Goal: Information Seeking & Learning: Check status

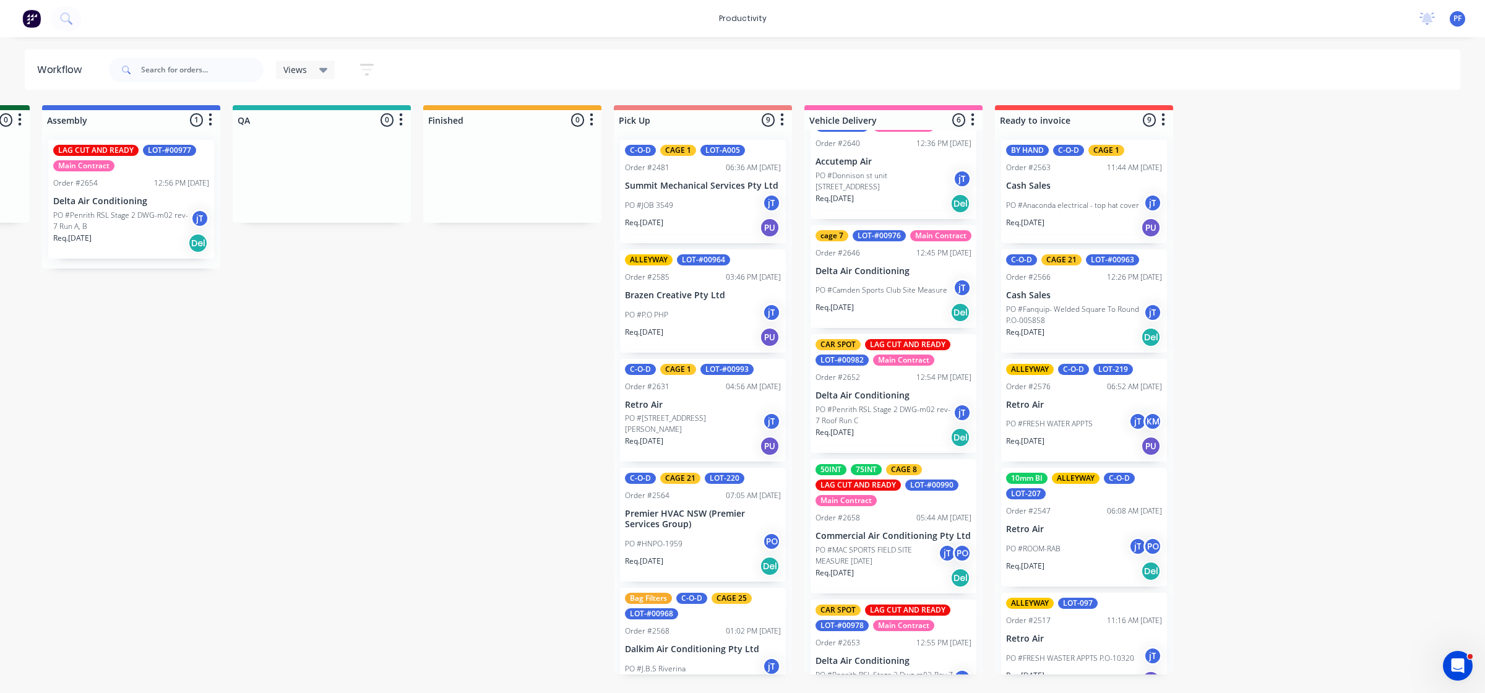
scroll to position [205, 0]
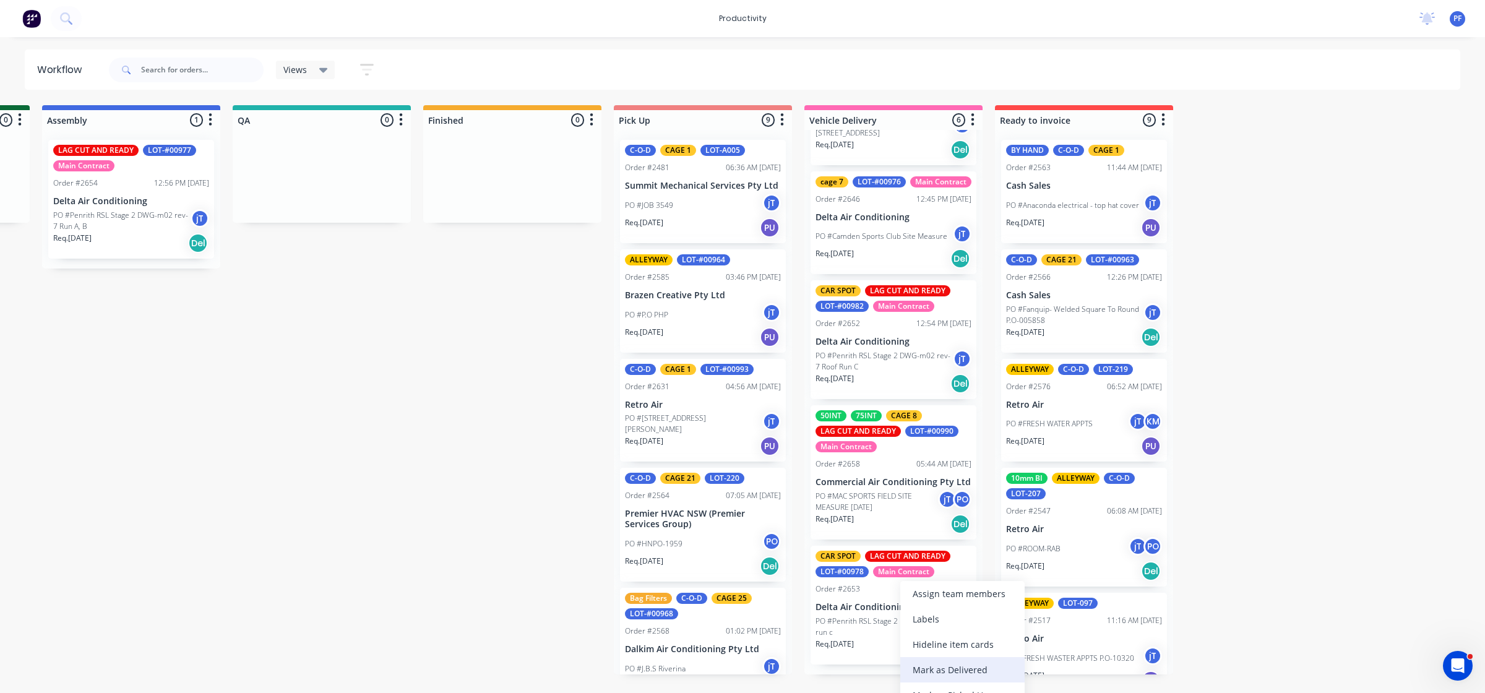
click at [966, 669] on div "Mark as Delivered" at bounding box center [963, 669] width 124 height 25
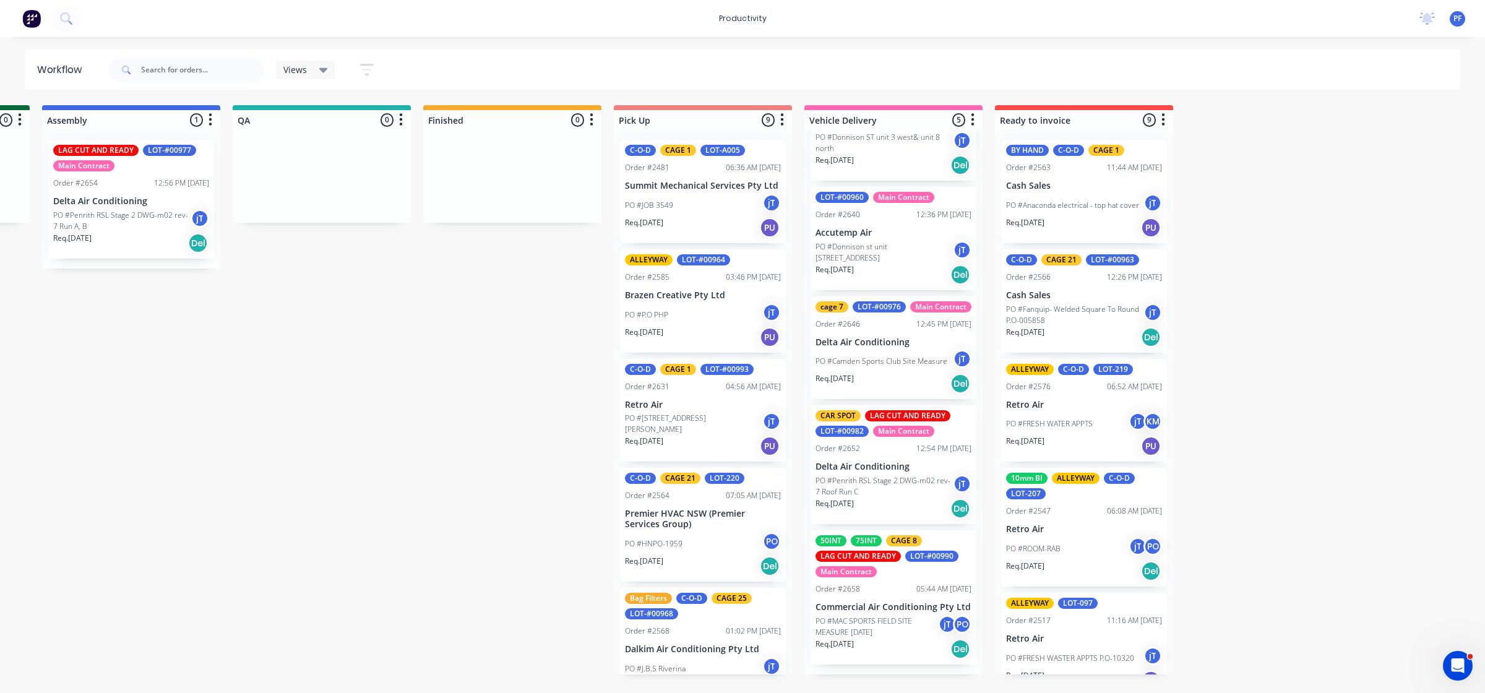
scroll to position [81, 0]
click at [935, 598] on div "Mark as Delivered" at bounding box center [957, 594] width 124 height 25
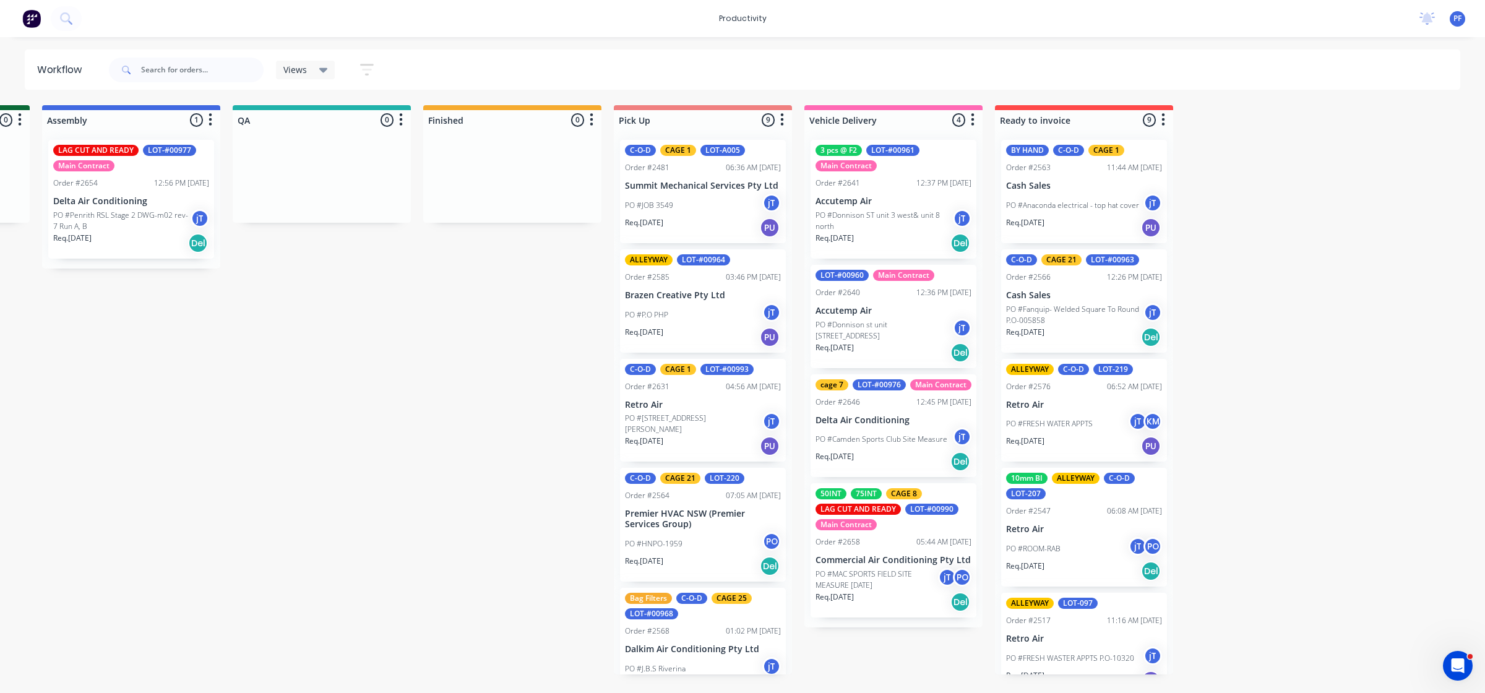
scroll to position [0, 0]
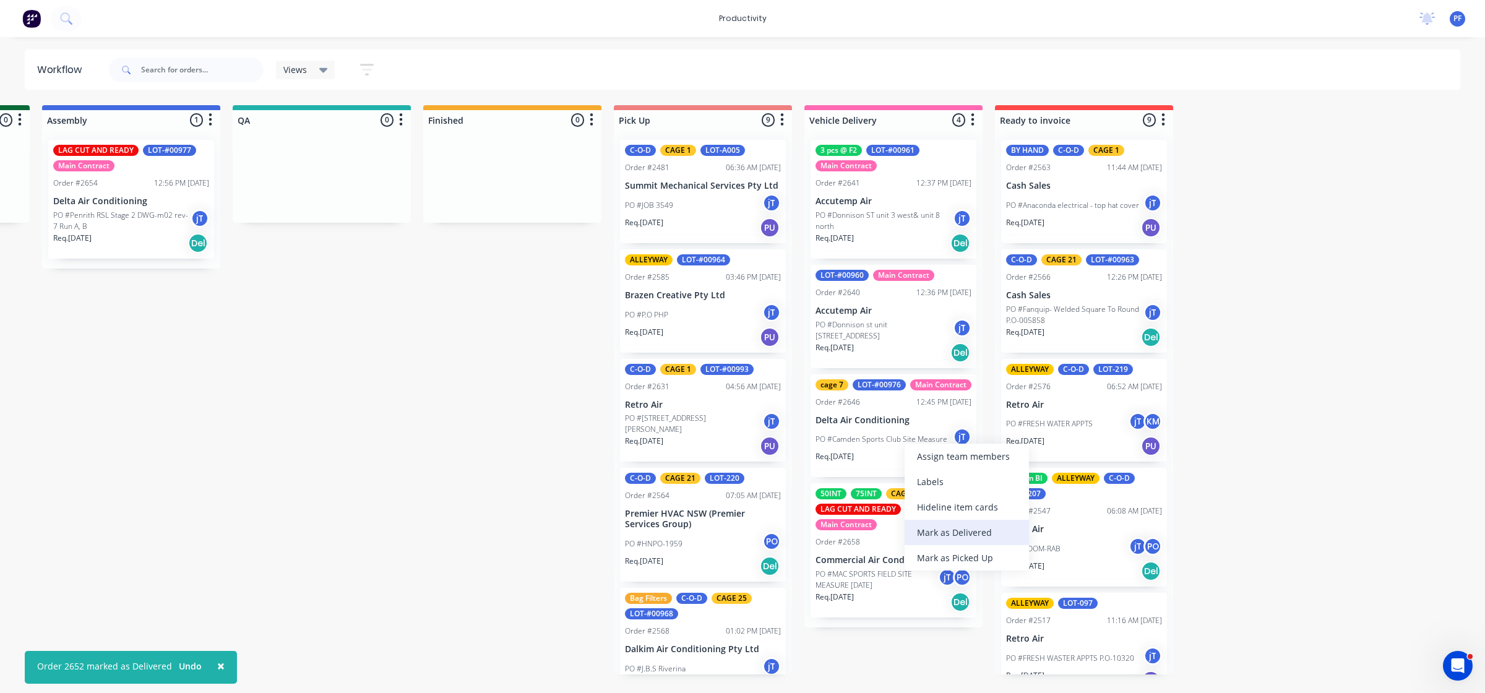
click at [977, 532] on div "Mark as Delivered" at bounding box center [967, 532] width 124 height 25
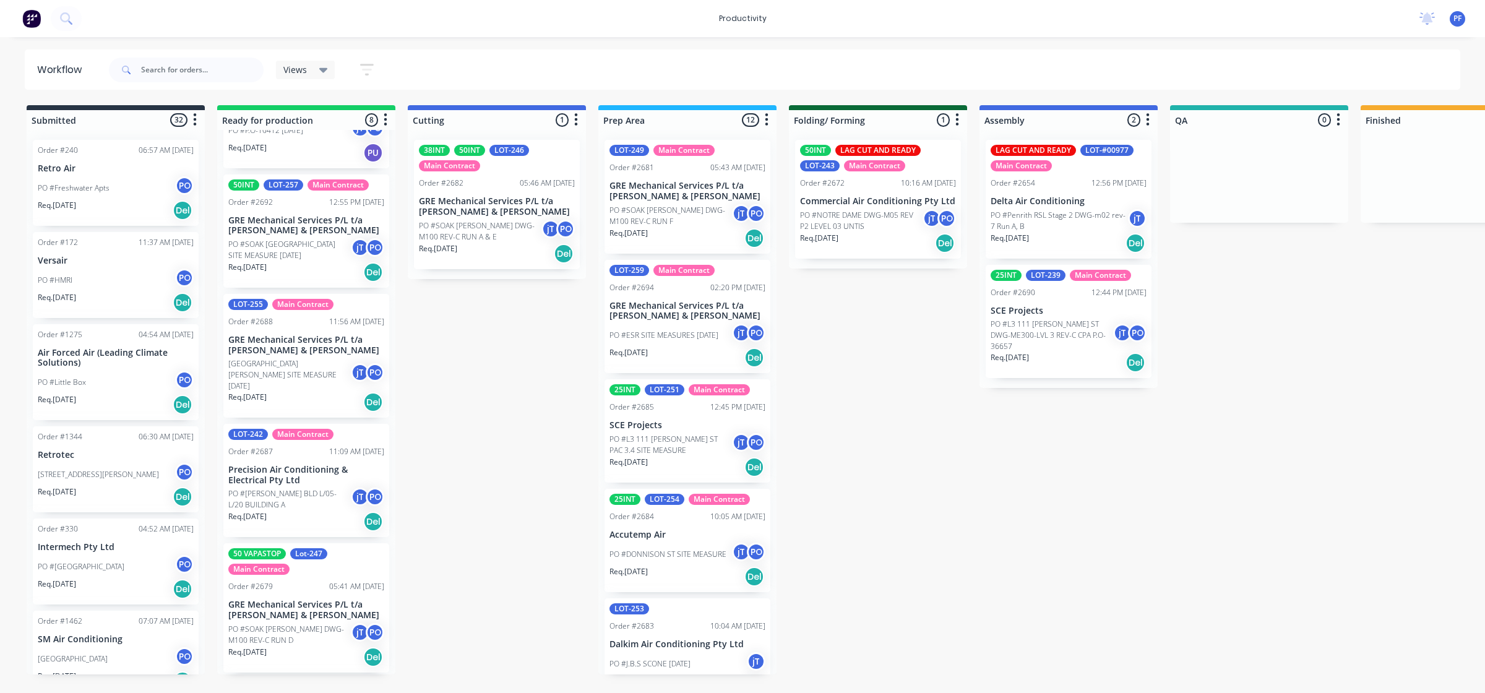
scroll to position [232, 0]
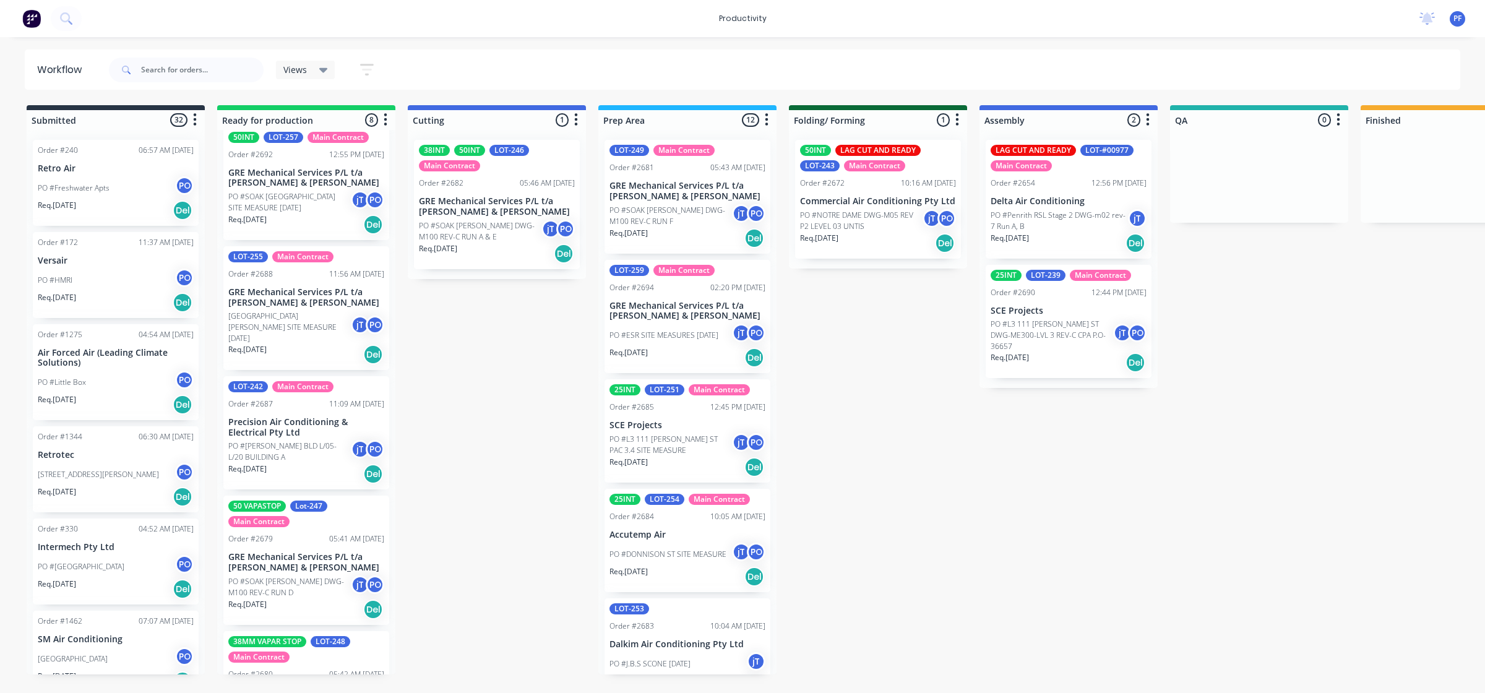
drag, startPoint x: 691, startPoint y: 656, endPoint x: 754, endPoint y: 558, distance: 116.1
click at [988, 456] on div "Submitted 32 Order #240 06:57 AM [DATE] Retro Air PO #Freshwater Apts PO Req. […" at bounding box center [1202, 389] width 2423 height 569
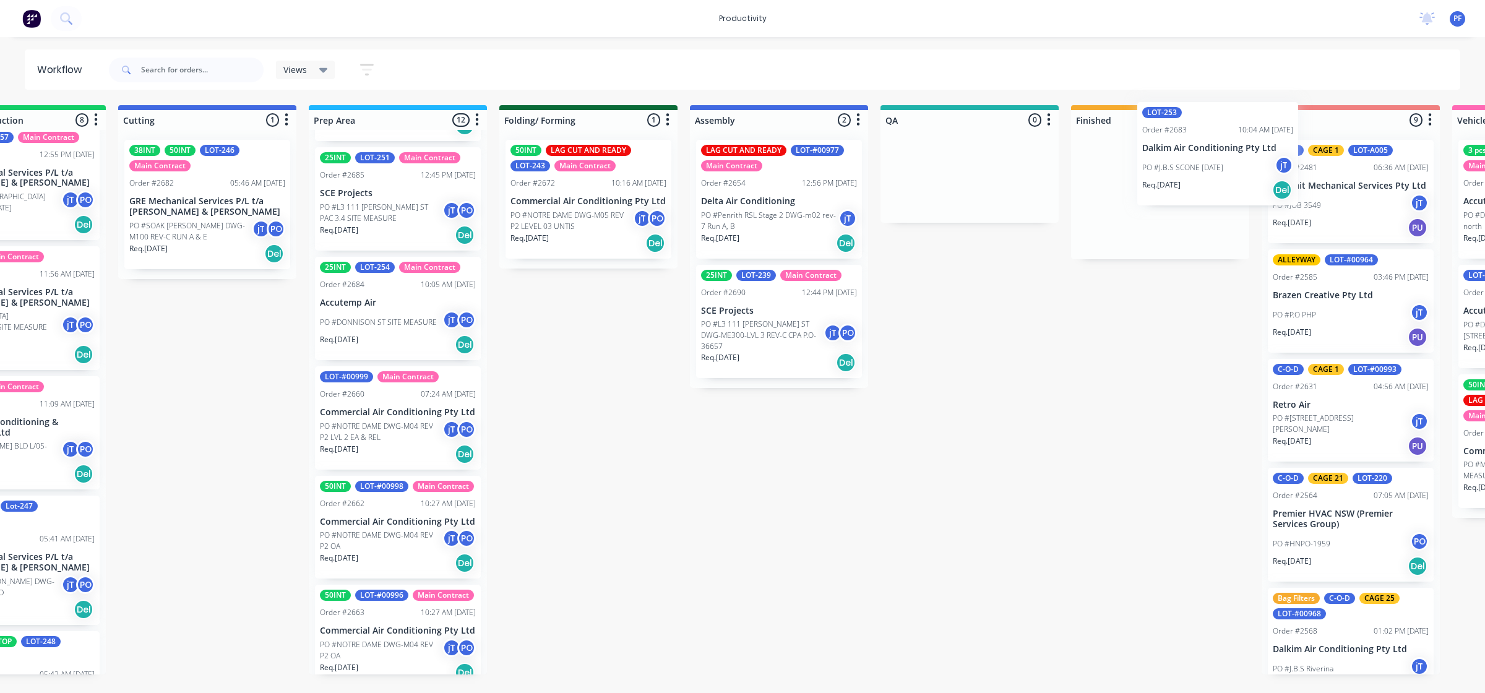
drag, startPoint x: 682, startPoint y: 412, endPoint x: 1152, endPoint y: 152, distance: 536.9
click at [1152, 152] on div "Submitted 32 Order #240 06:57 AM 27/09/24 Retro Air PO #Freshwater Apts PO Req.…" at bounding box center [912, 389] width 2423 height 569
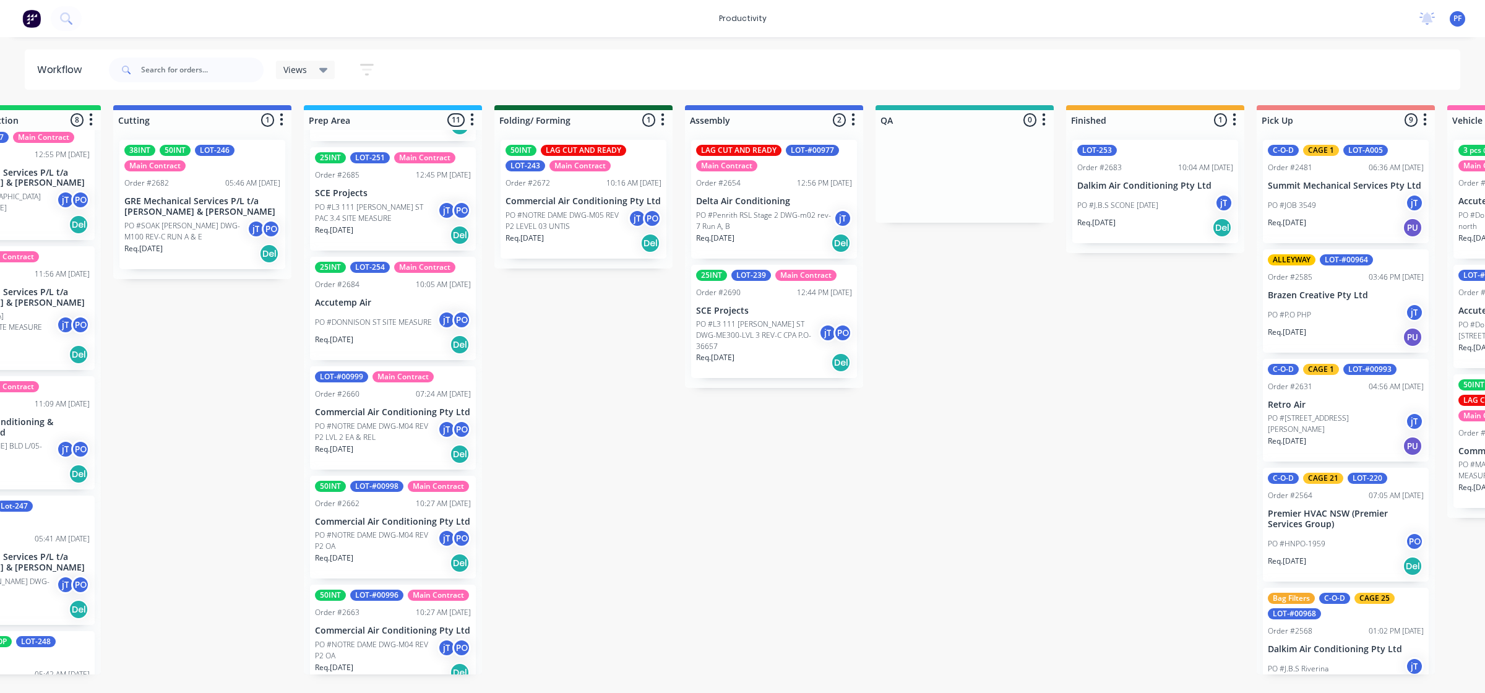
click at [1152, 156] on div "LOT-253 Order #2683 10:04 AM 25/08/25 Dalkim Air Conditioning Pty Ltd PO #J.B.S…" at bounding box center [1156, 191] width 166 height 103
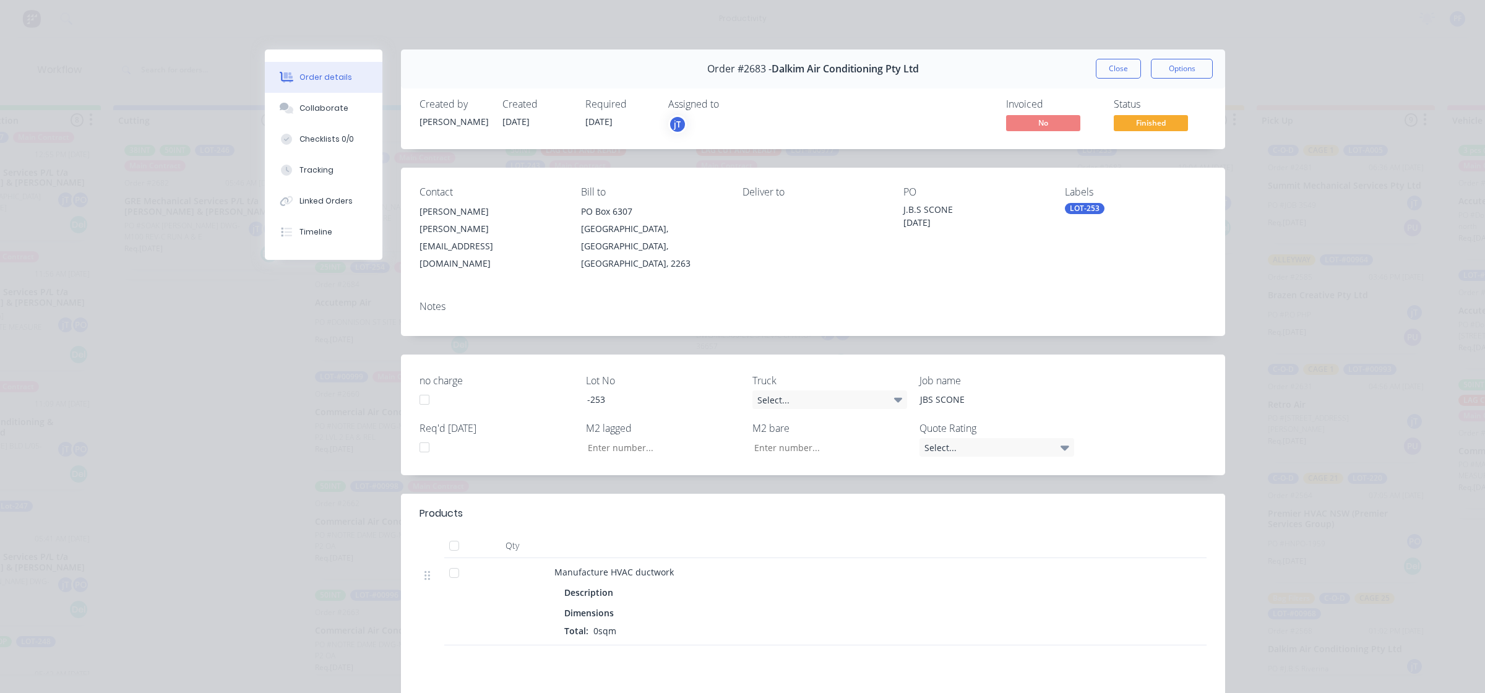
drag, startPoint x: 1152, startPoint y: 156, endPoint x: 1001, endPoint y: 270, distance: 189.1
drag, startPoint x: 1001, startPoint y: 270, endPoint x: 1087, endPoint y: 206, distance: 107.1
click at [1087, 205] on div "LOT-253" at bounding box center [1085, 208] width 40 height 11
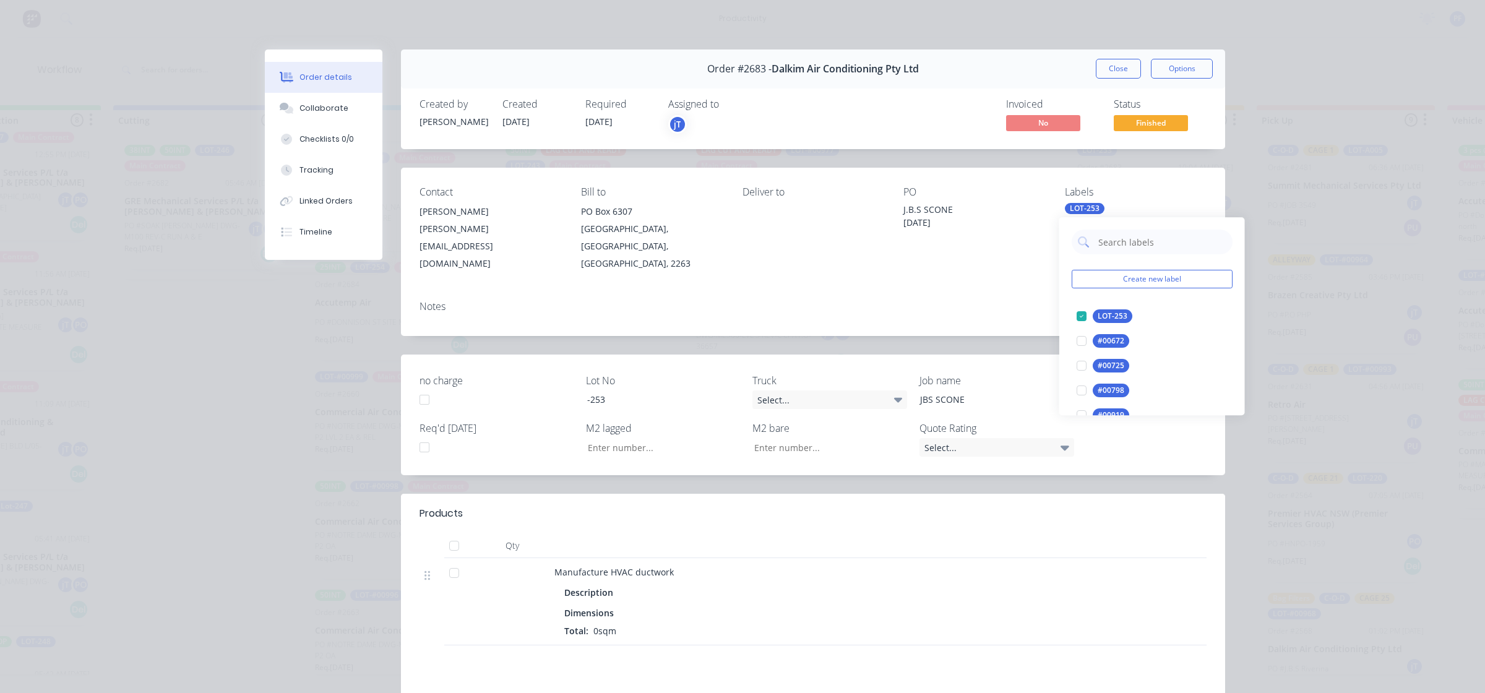
drag, startPoint x: 1087, startPoint y: 206, endPoint x: 1000, endPoint y: 246, distance: 95.8
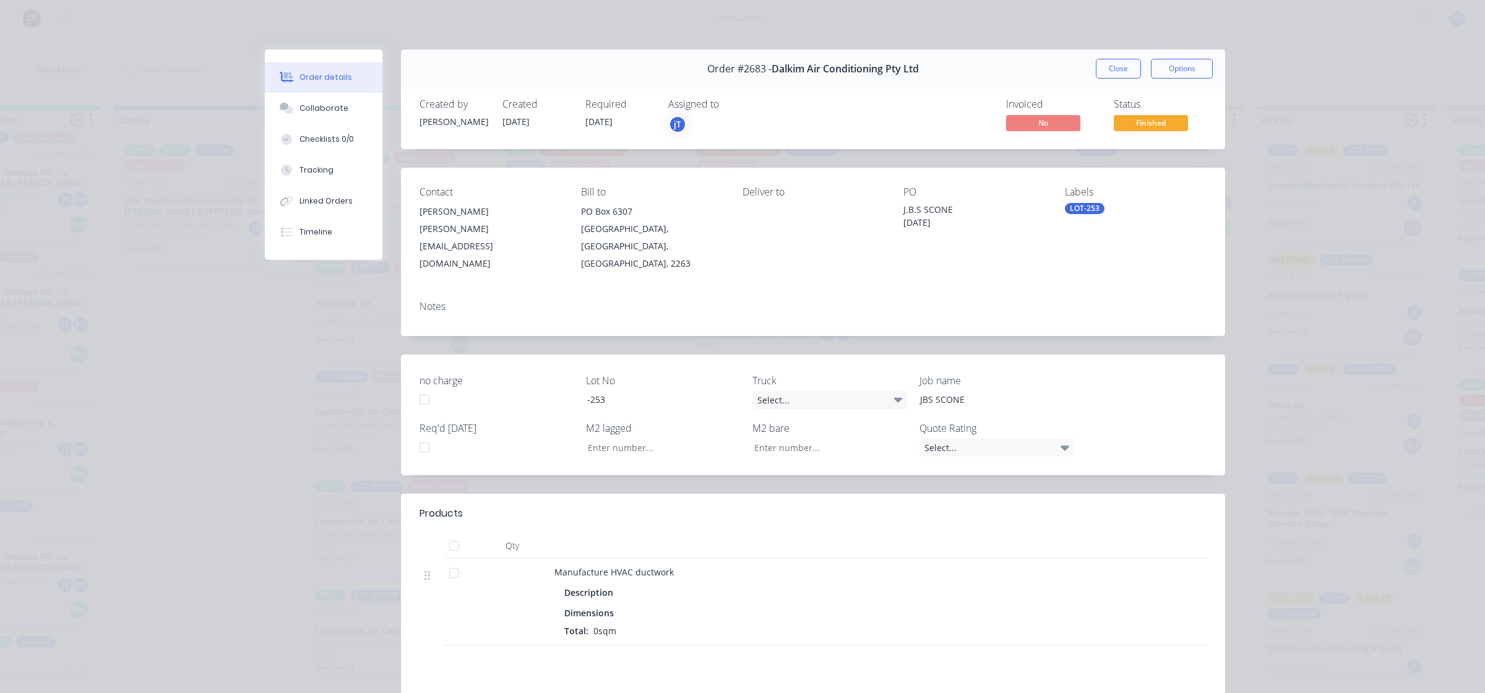
drag, startPoint x: 1000, startPoint y: 246, endPoint x: 1083, endPoint y: 207, distance: 91.9
click at [1083, 206] on div "LOT-253" at bounding box center [1085, 208] width 40 height 11
click at [1083, 207] on div "LOT-253" at bounding box center [1085, 208] width 40 height 11
drag, startPoint x: 1083, startPoint y: 207, endPoint x: 1066, endPoint y: 204, distance: 17.6
click at [1066, 204] on div "LOT-253" at bounding box center [1085, 208] width 40 height 11
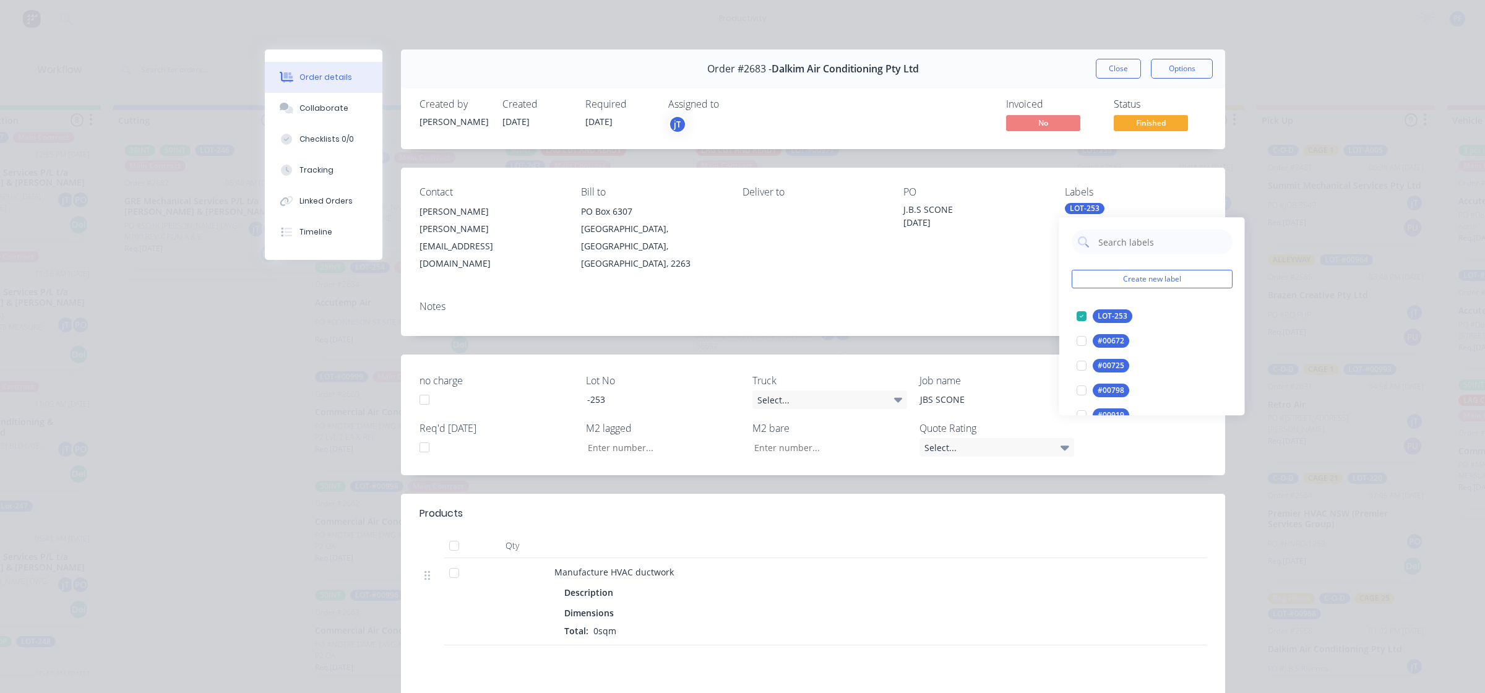
drag, startPoint x: 1066, startPoint y: 208, endPoint x: 1071, endPoint y: 192, distance: 17.0
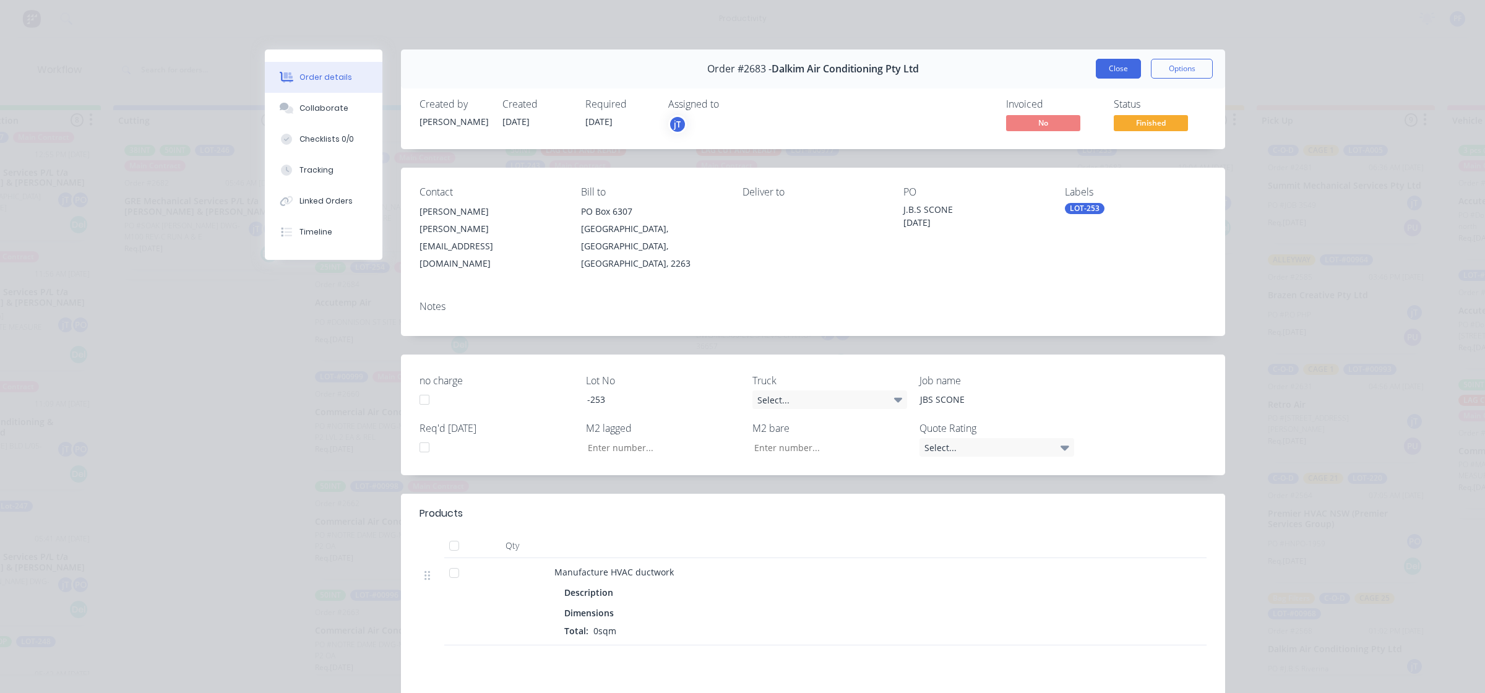
drag, startPoint x: 1071, startPoint y: 192, endPoint x: 1133, endPoint y: 65, distance: 140.9
drag, startPoint x: 1133, startPoint y: 65, endPoint x: 1087, endPoint y: 187, distance: 130.2
click at [1069, 209] on div "LOT-253" at bounding box center [1085, 208] width 40 height 11
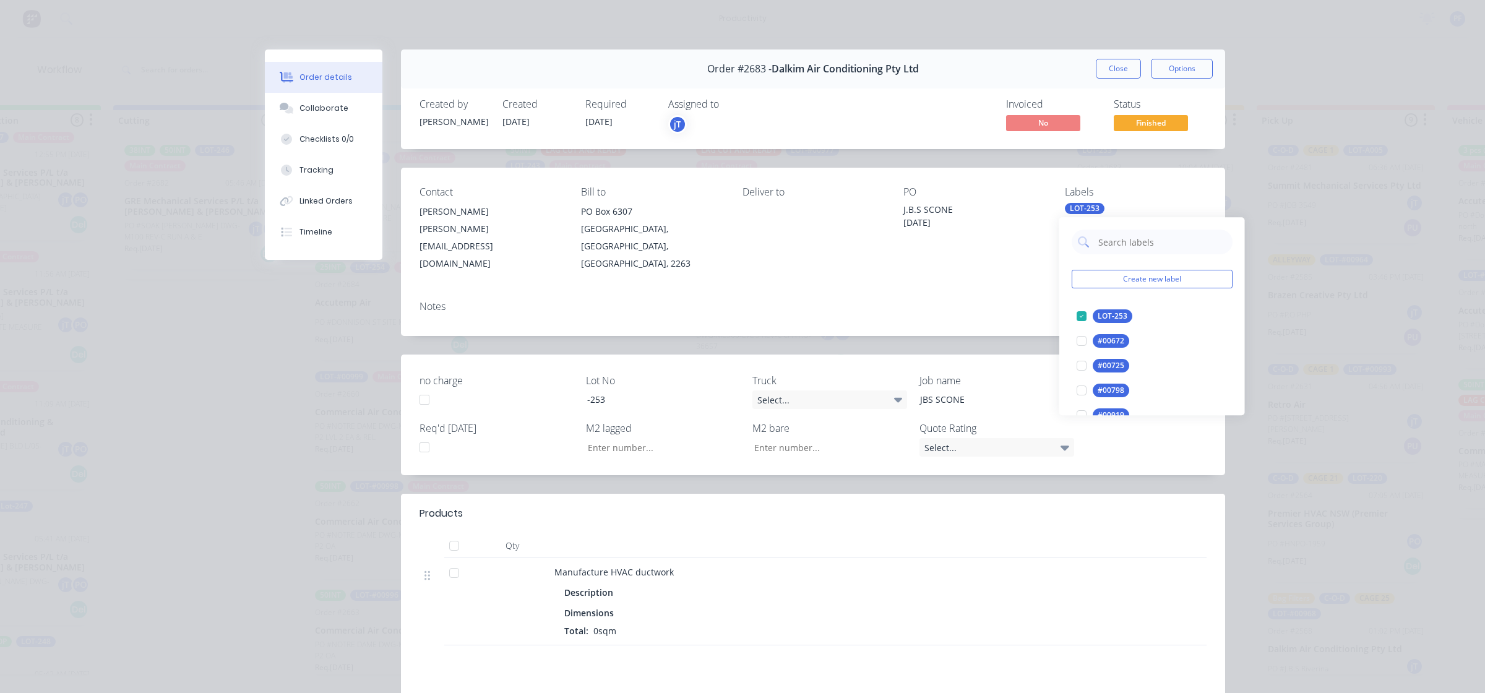
drag, startPoint x: 1069, startPoint y: 209, endPoint x: 1051, endPoint y: 236, distance: 32.4
click at [1069, 209] on div "LOT-253" at bounding box center [1085, 208] width 40 height 11
type input "21"
click at [1126, 316] on div "CAGE 21" at bounding box center [1113, 316] width 40 height 14
click at [978, 305] on div "Notes" at bounding box center [813, 313] width 824 height 45
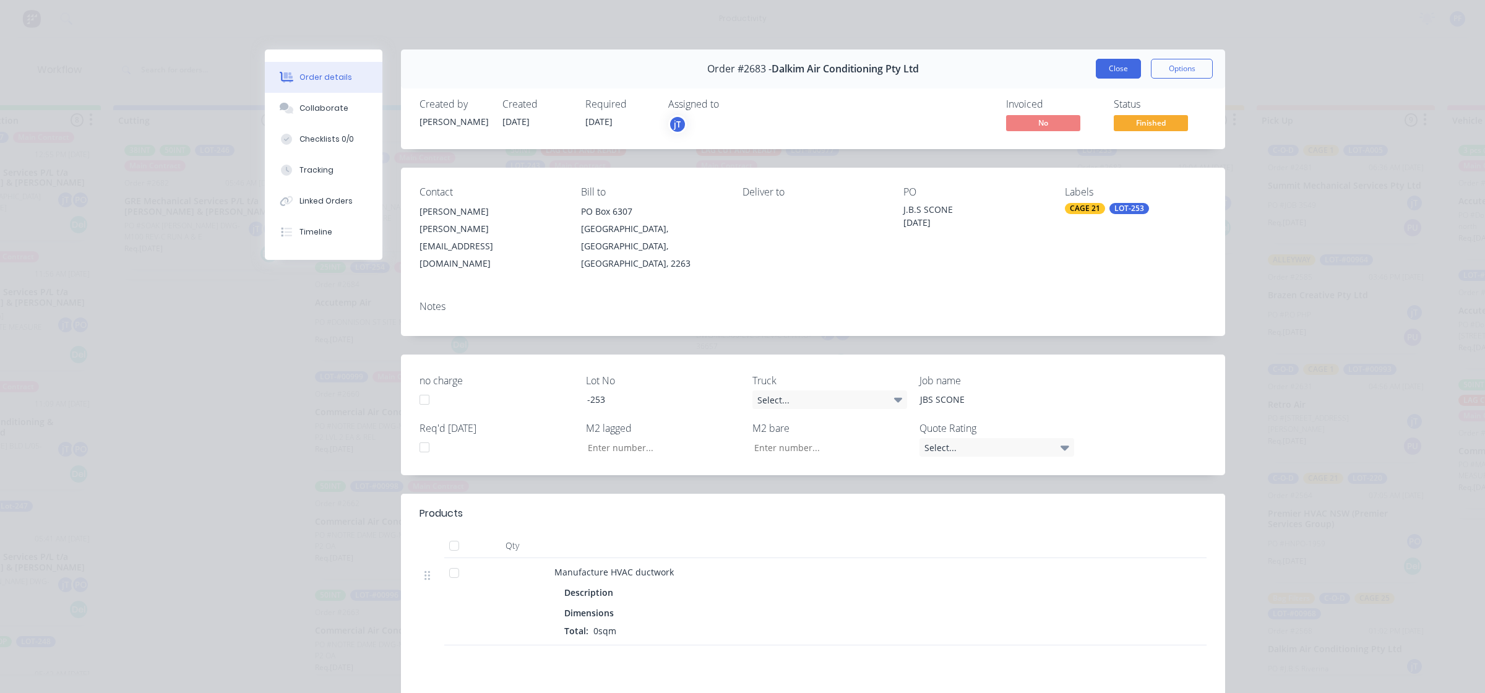
click at [1114, 70] on button "Close" at bounding box center [1118, 69] width 45 height 20
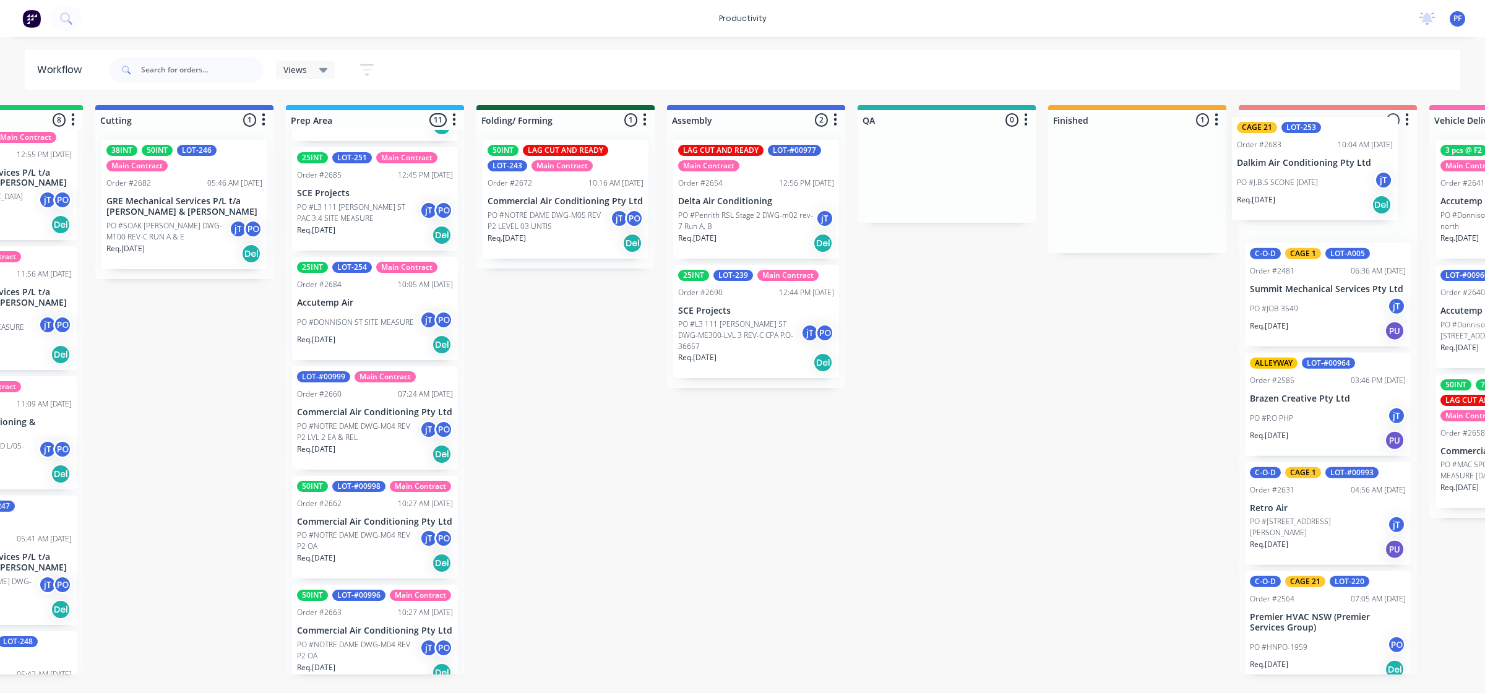
scroll to position [0, 317]
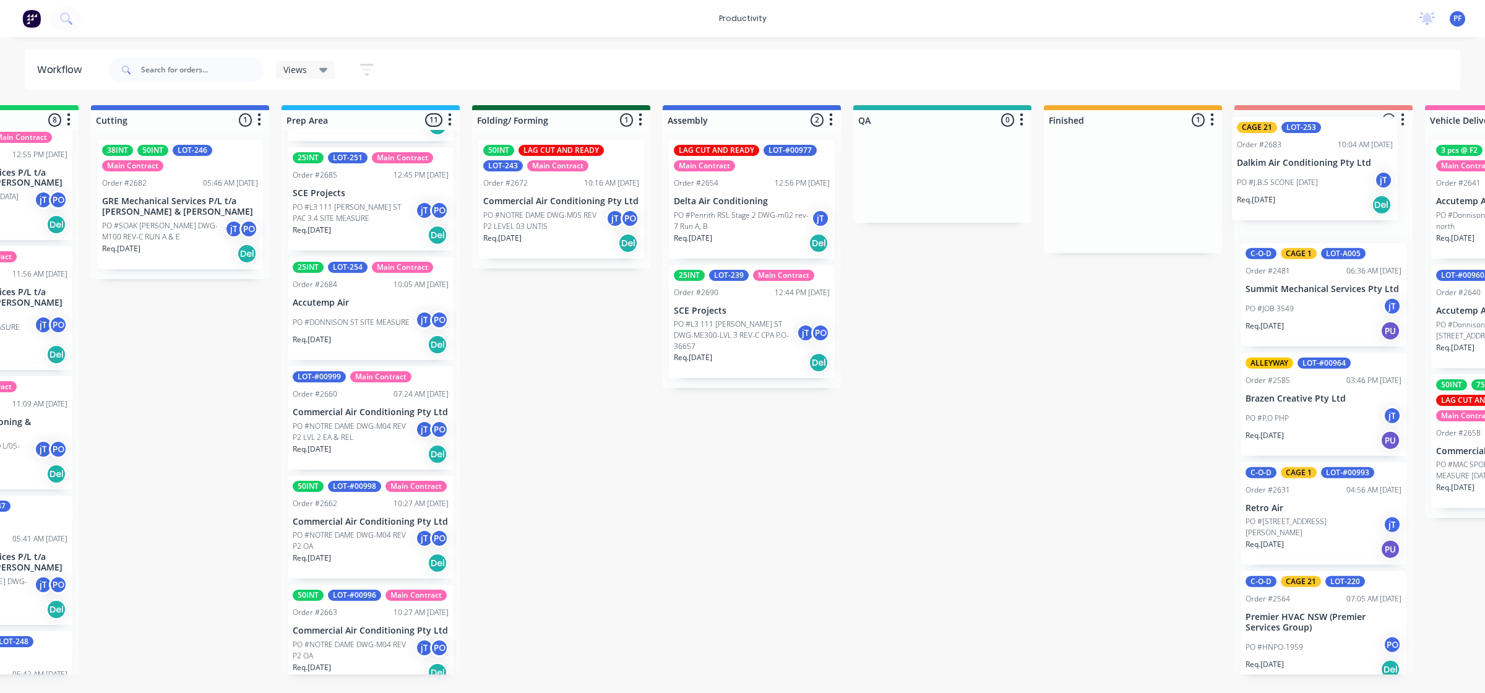
drag, startPoint x: 1165, startPoint y: 153, endPoint x: 1337, endPoint y: 128, distance: 173.8
click at [1337, 128] on div "Submitted 32 Order #240 06:57 AM 27/09/24 Retro Air PO #Freshwater Apts PO Req.…" at bounding box center [885, 389] width 2423 height 569
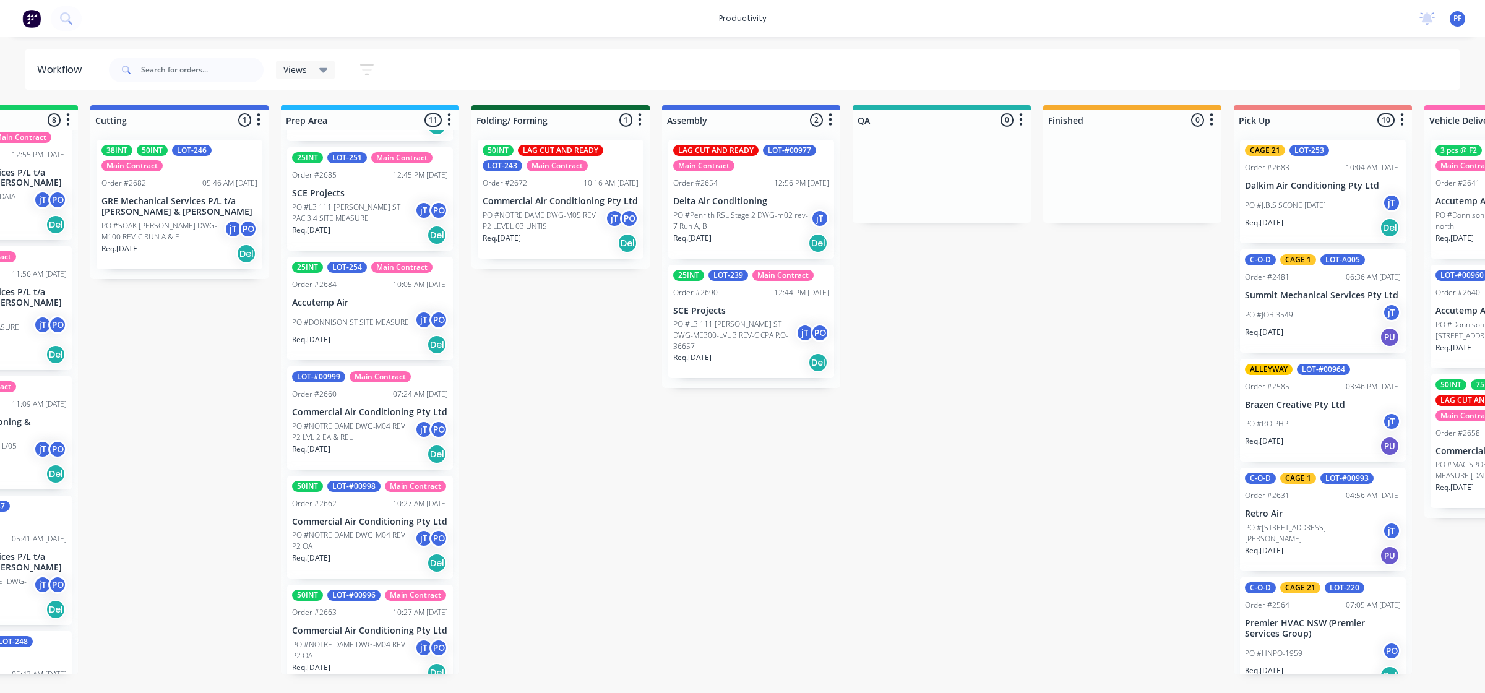
click at [995, 619] on html "productivity productivity Workflow Planner Delivery Scheduling Timesheets No ne…" at bounding box center [425, 309] width 1485 height 619
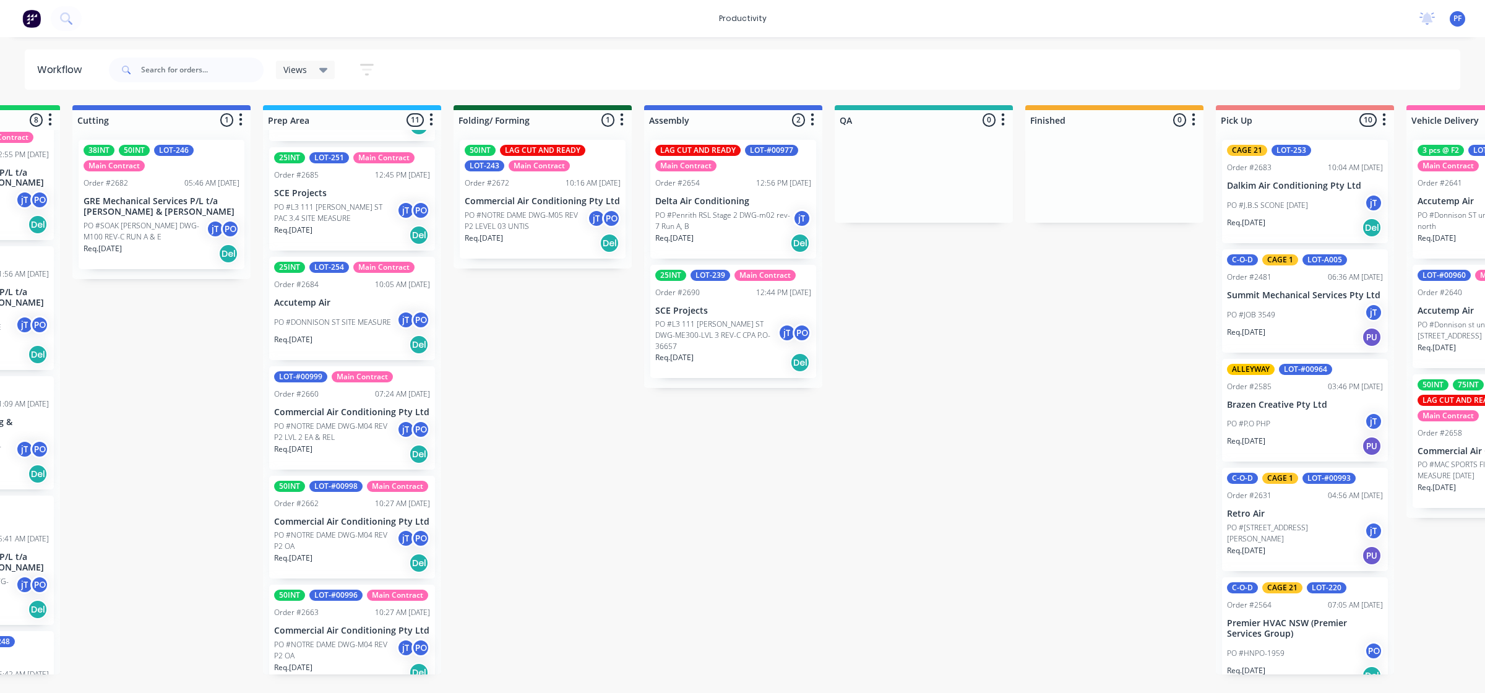
drag, startPoint x: 1012, startPoint y: 695, endPoint x: 687, endPoint y: 348, distance: 475.1
click at [687, 352] on p "Req. 27/08/25" at bounding box center [674, 357] width 38 height 11
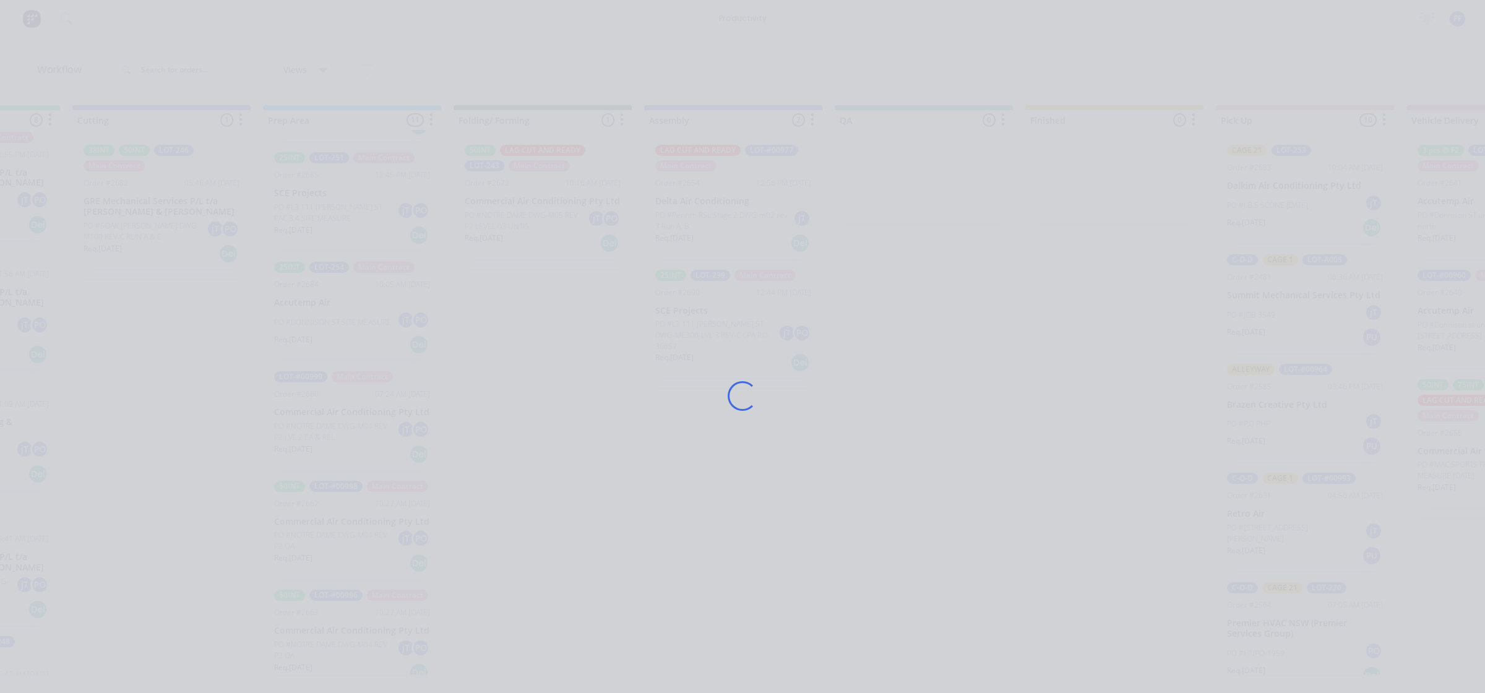
scroll to position [0, 317]
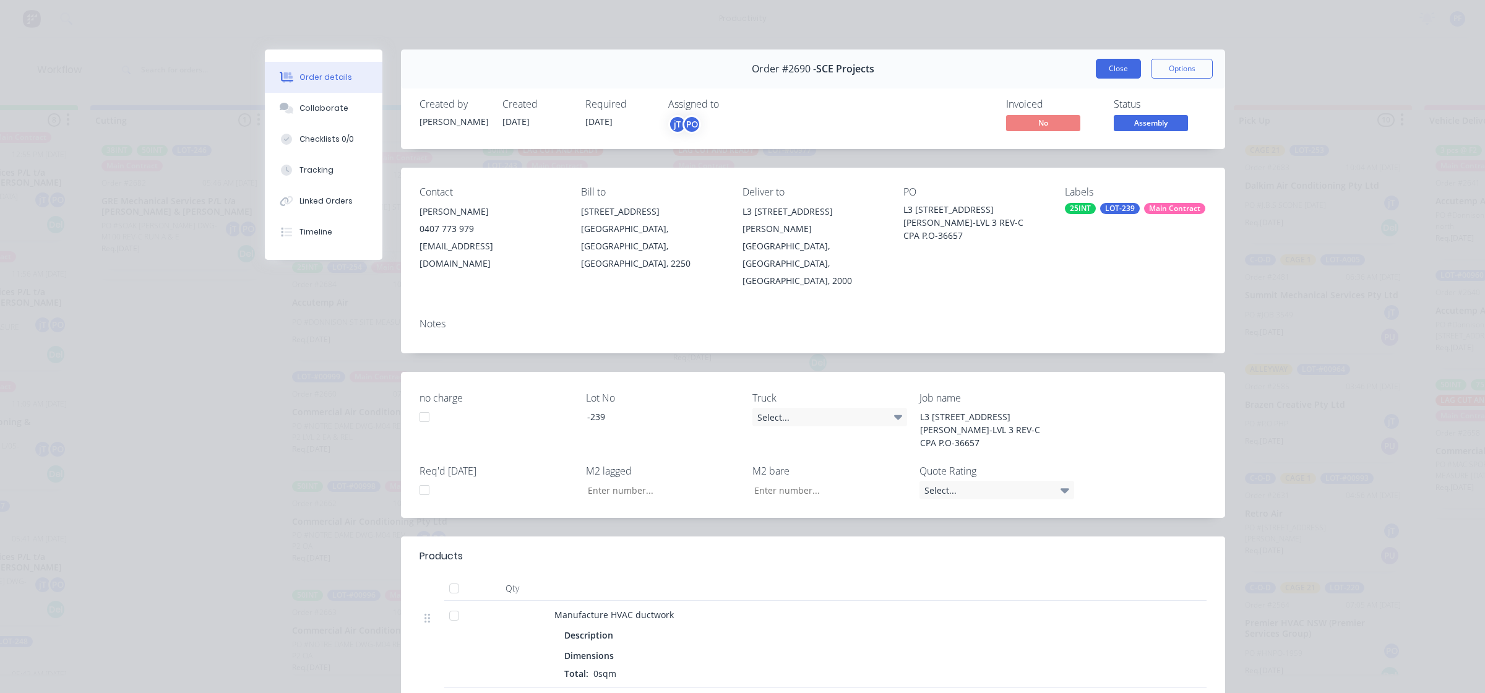
click at [1115, 67] on button "Close" at bounding box center [1118, 69] width 45 height 20
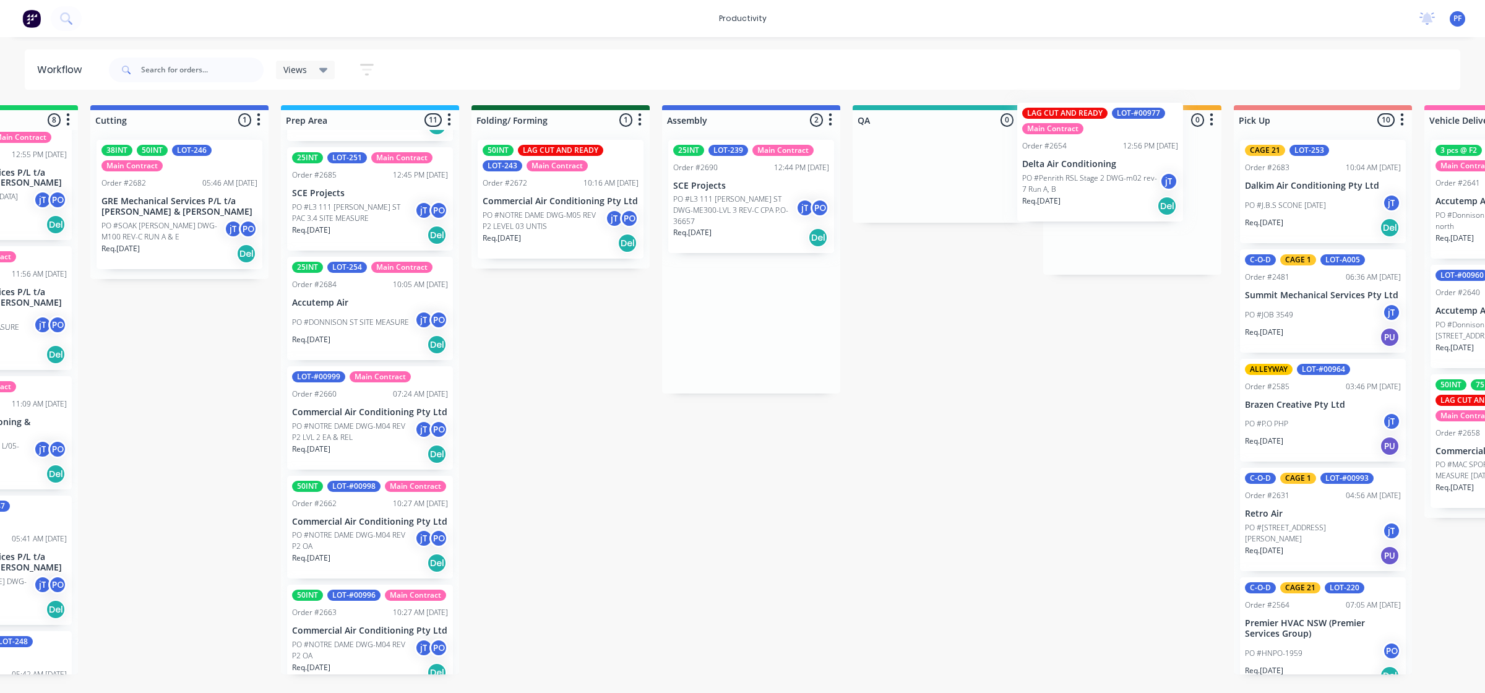
drag, startPoint x: 757, startPoint y: 209, endPoint x: 1160, endPoint y: 156, distance: 407.0
click at [1160, 156] on div "Submitted 32 Order #240 06:57 AM 27/09/24 Retro Air PO #Freshwater Apts PO Req.…" at bounding box center [884, 389] width 2423 height 569
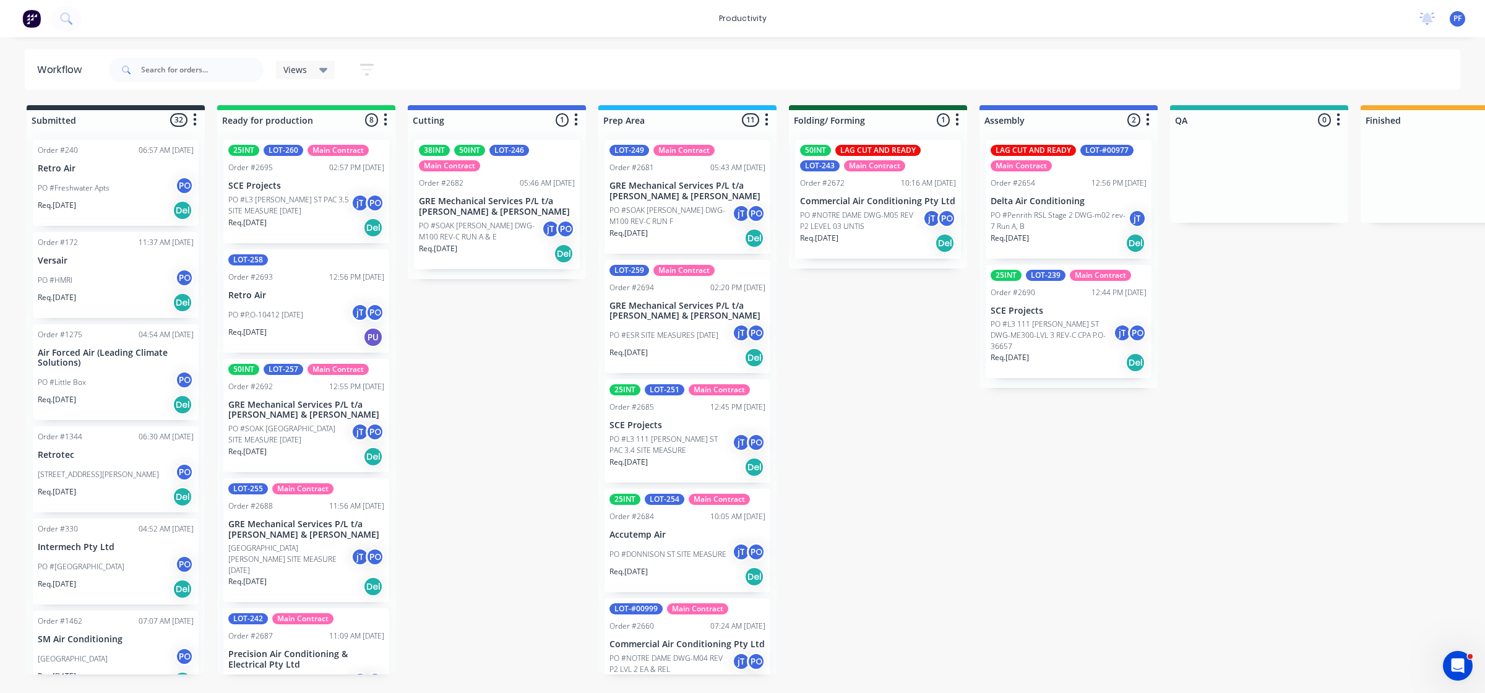
click at [814, 647] on div "Submitted 32 Order #240 06:57 AM [DATE] Retro Air PO #Freshwater Apts PO Req. […" at bounding box center [1202, 389] width 2423 height 569
drag, startPoint x: 762, startPoint y: 596, endPoint x: 842, endPoint y: 602, distance: 80.0
click at [769, 596] on div "LOT-249 Main Contract Order #2681 05:43 AM 25/08/25 GRE Mechanical Services P/L…" at bounding box center [687, 402] width 178 height 545
click at [836, 604] on div "Submitted 32 Order #240 06:57 AM [DATE] Retro Air PO #Freshwater Apts PO Req. […" at bounding box center [1202, 389] width 2423 height 569
click at [830, 604] on div "Submitted 32 Order #240 06:57 AM [DATE] Retro Air PO #Freshwater Apts PO Req. […" at bounding box center [1202, 389] width 2423 height 569
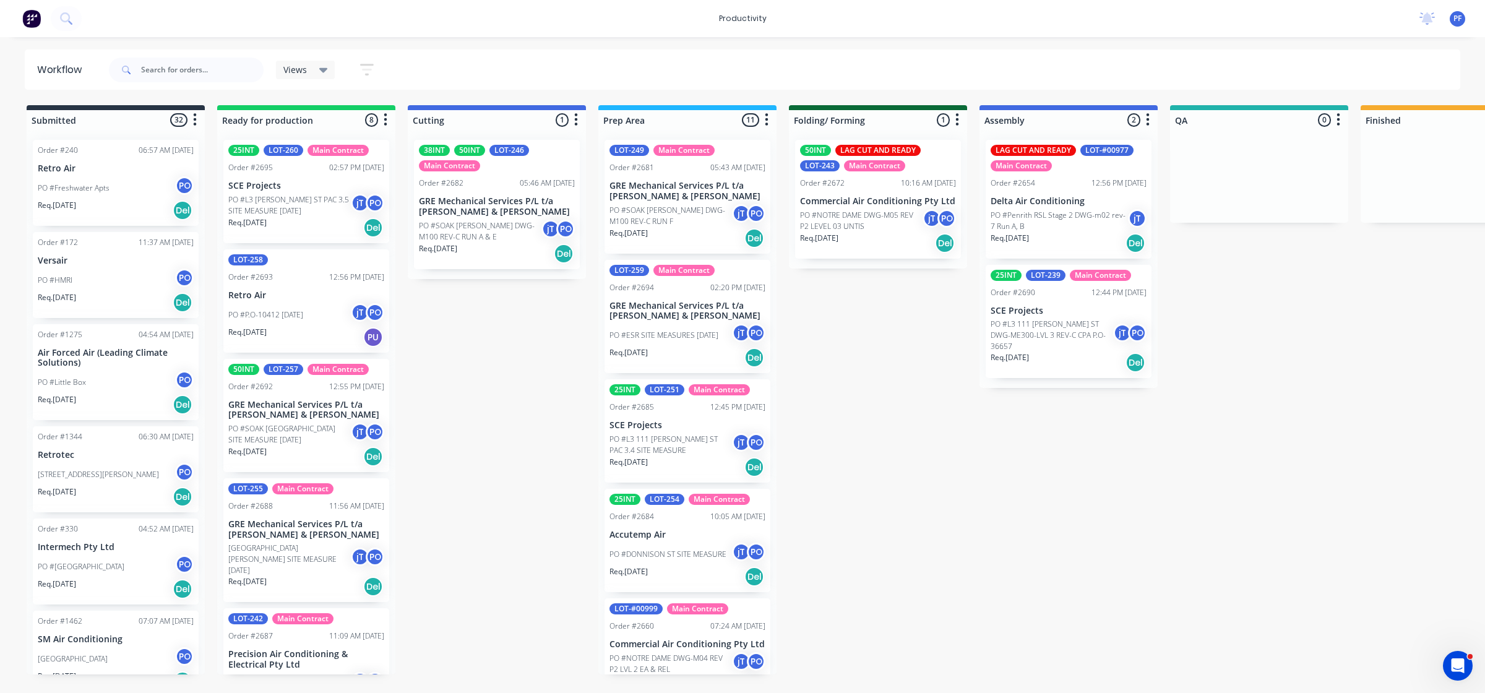
click at [865, 614] on div "Submitted 32 Order #240 06:57 AM [DATE] Retro Air PO #Freshwater Apts PO Req. […" at bounding box center [1202, 389] width 2423 height 569
click at [194, 72] on input "text" at bounding box center [202, 70] width 123 height 25
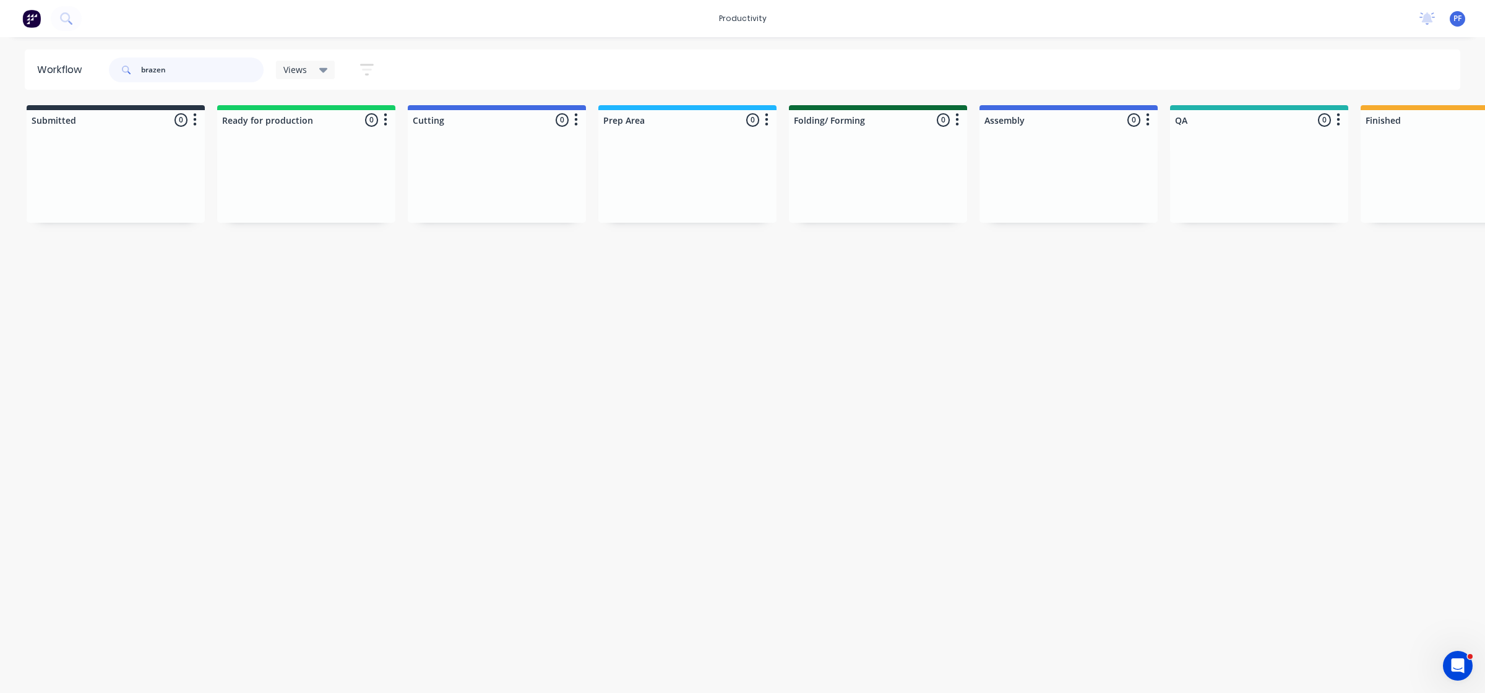
type input "brazen"
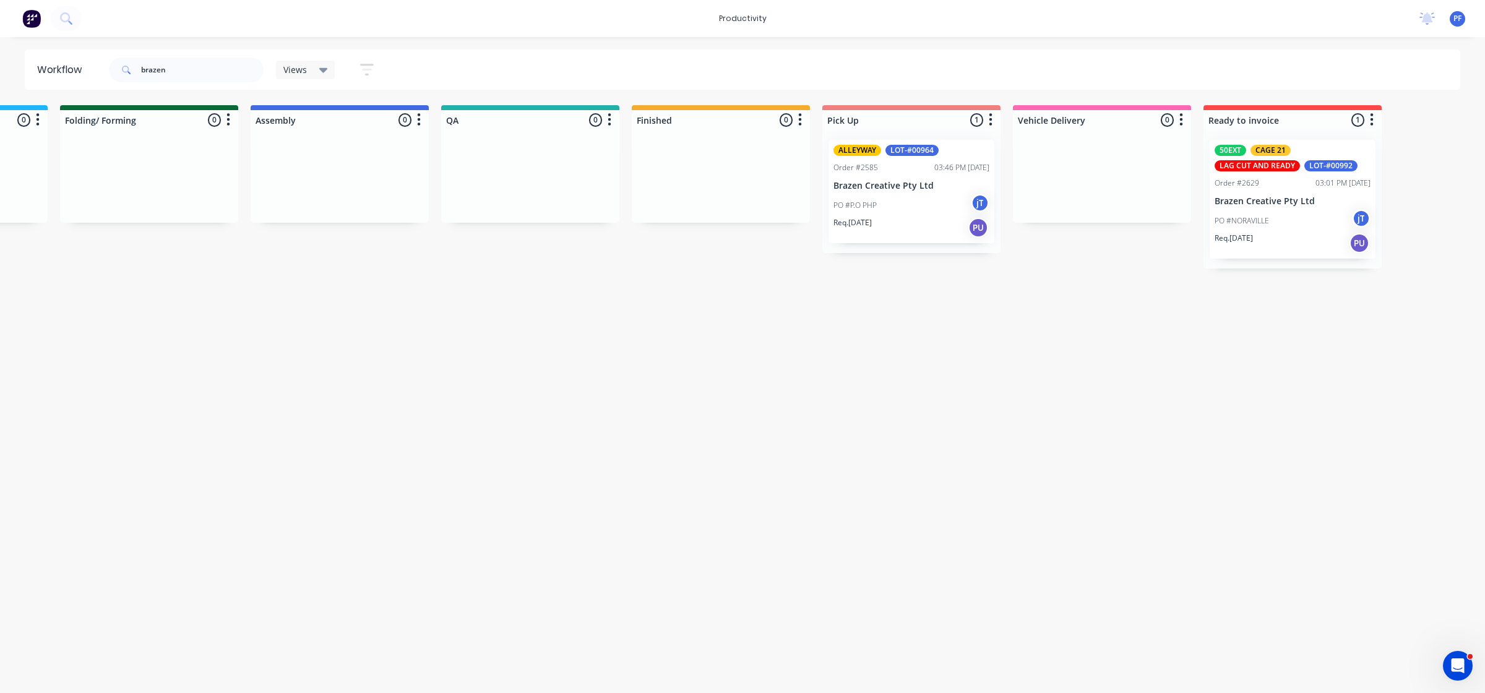
scroll to position [0, 938]
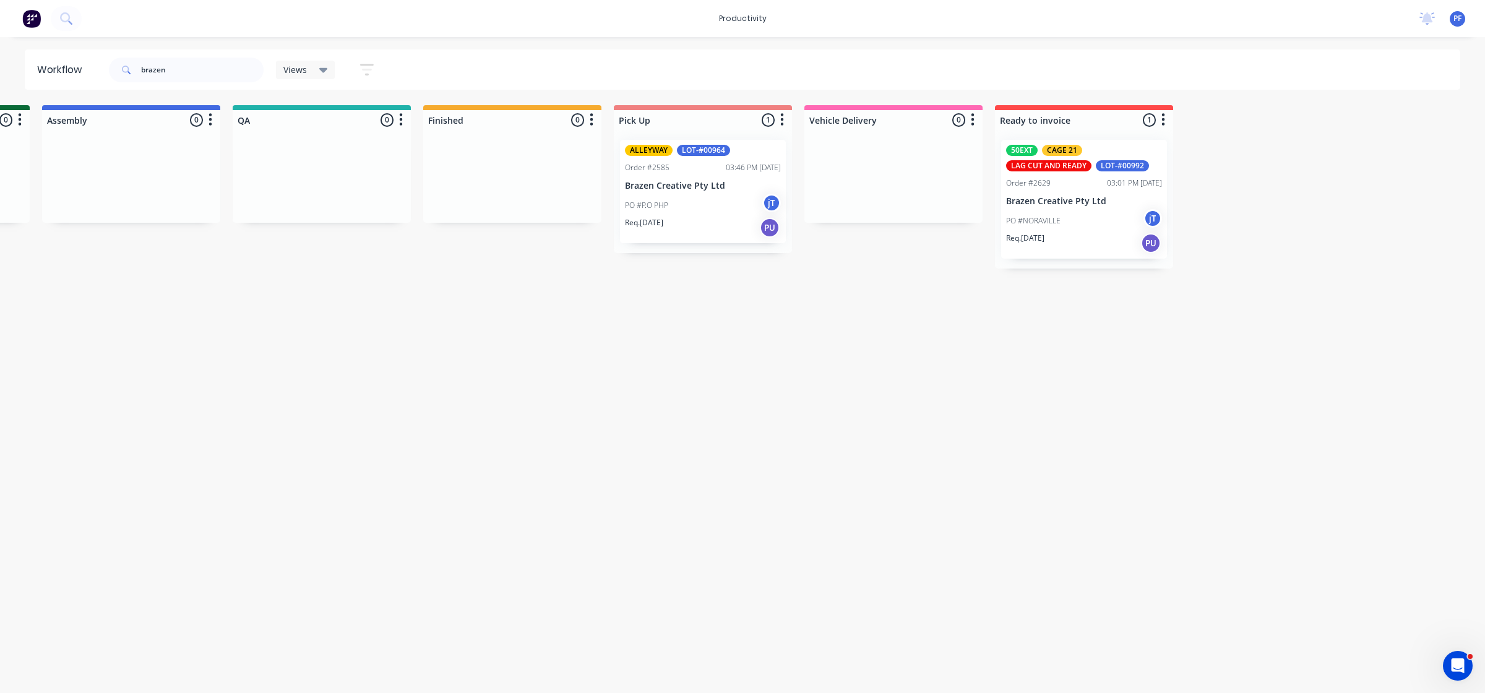
drag, startPoint x: 305, startPoint y: 307, endPoint x: 650, endPoint y: 348, distance: 347.1
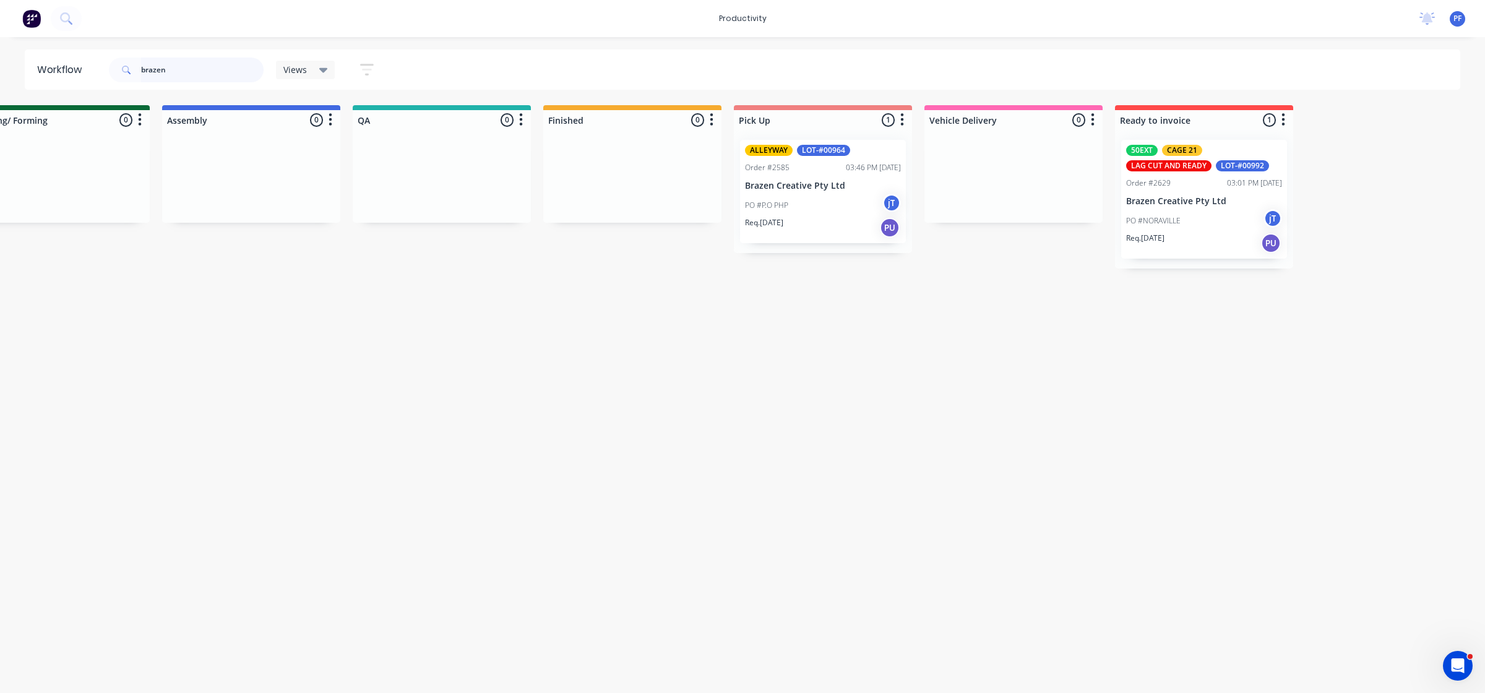
click at [189, 74] on input "brazen" at bounding box center [202, 70] width 123 height 25
drag, startPoint x: 189, startPoint y: 74, endPoint x: 115, endPoint y: 70, distance: 73.8
click at [116, 70] on div "brazen" at bounding box center [186, 70] width 155 height 25
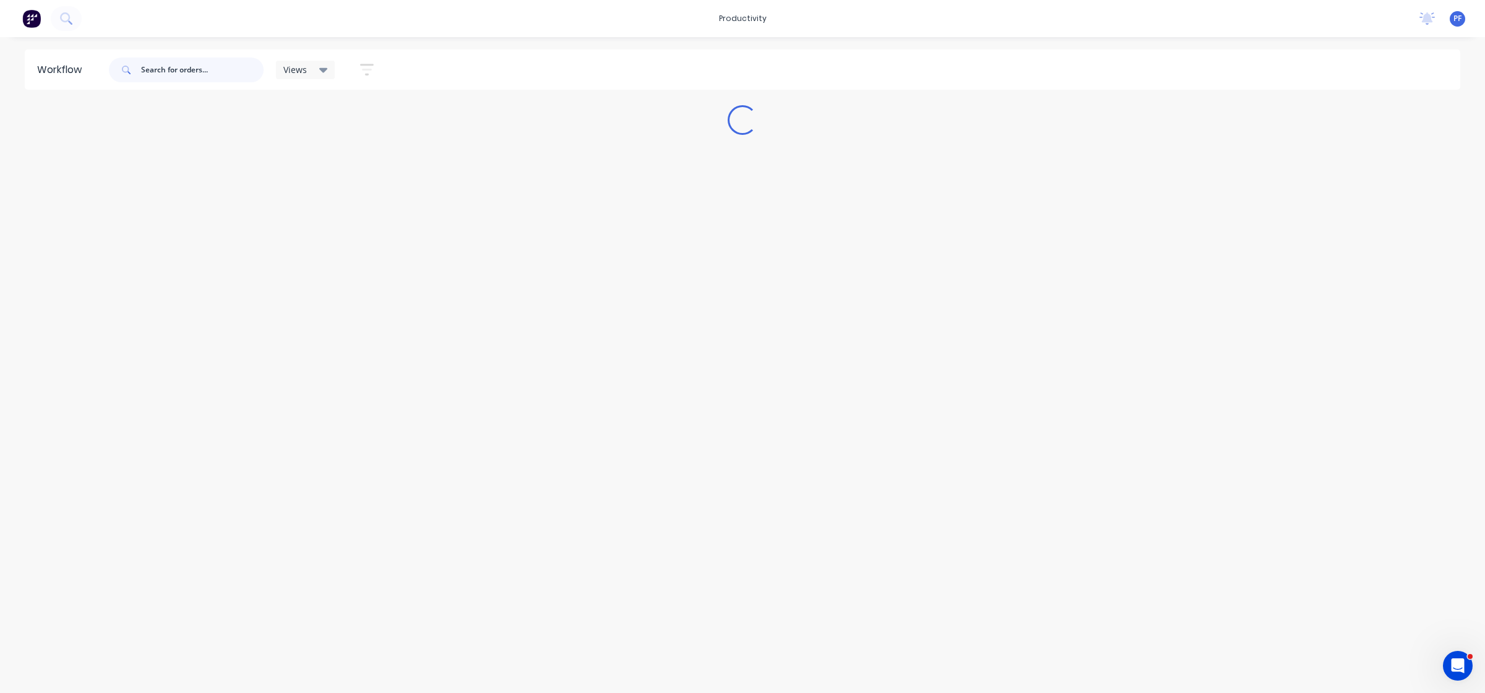
scroll to position [0, 0]
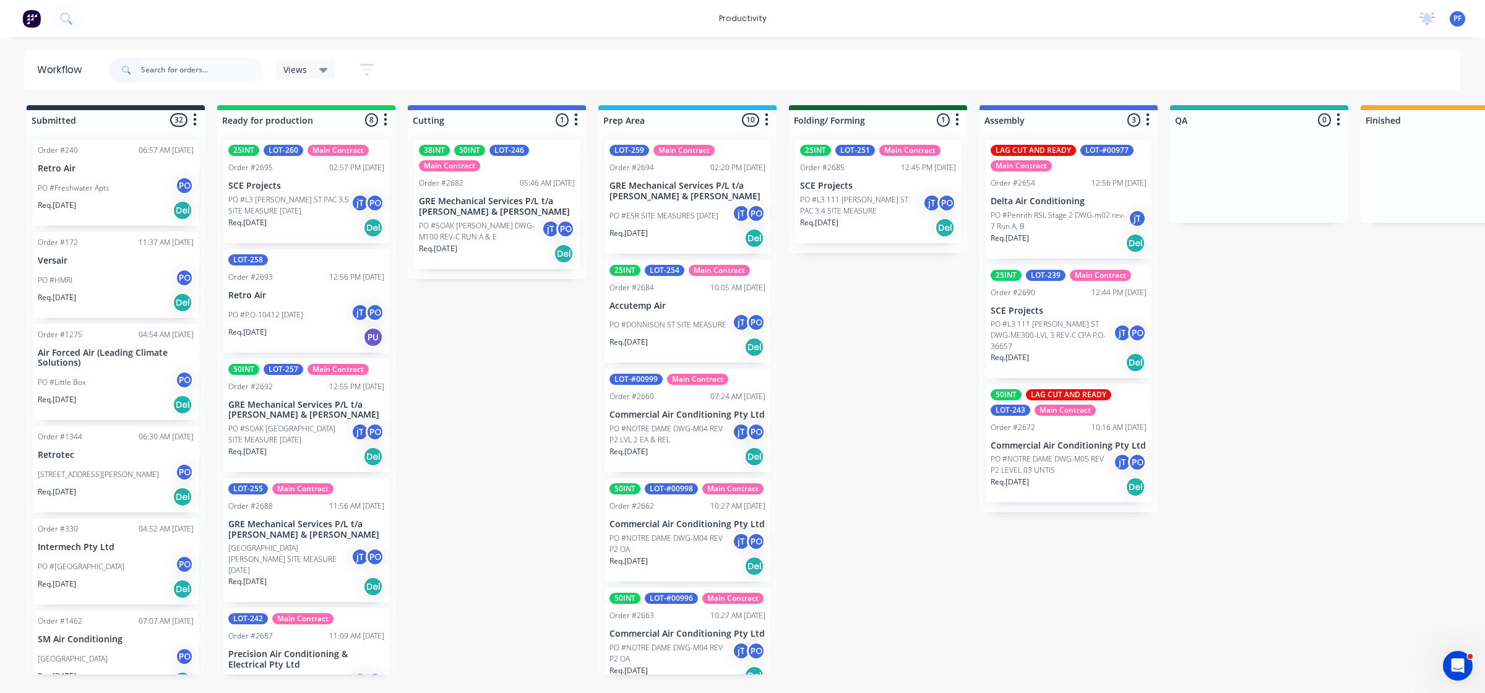
click at [918, 335] on div "Submitted 32 Order #240 06:57 AM 27/09/24 Retro Air PO #Freshwater Apts PO Req.…" at bounding box center [1202, 389] width 2423 height 569
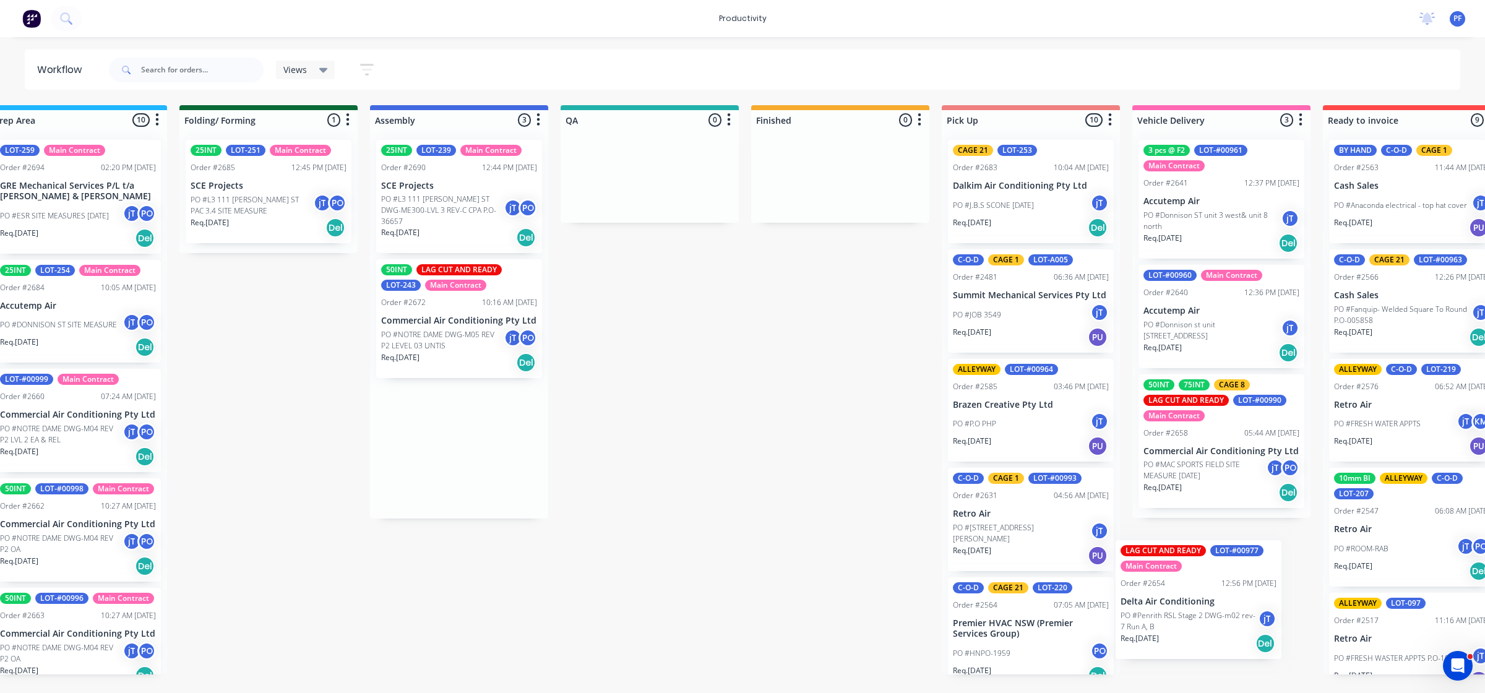
drag, startPoint x: 1068, startPoint y: 208, endPoint x: 1208, endPoint y: 607, distance: 423.0
click at [1205, 607] on div "Submitted 32 Order #240 06:57 AM 27/09/24 Retro Air PO #Freshwater Apts PO Req.…" at bounding box center [592, 389] width 2423 height 569
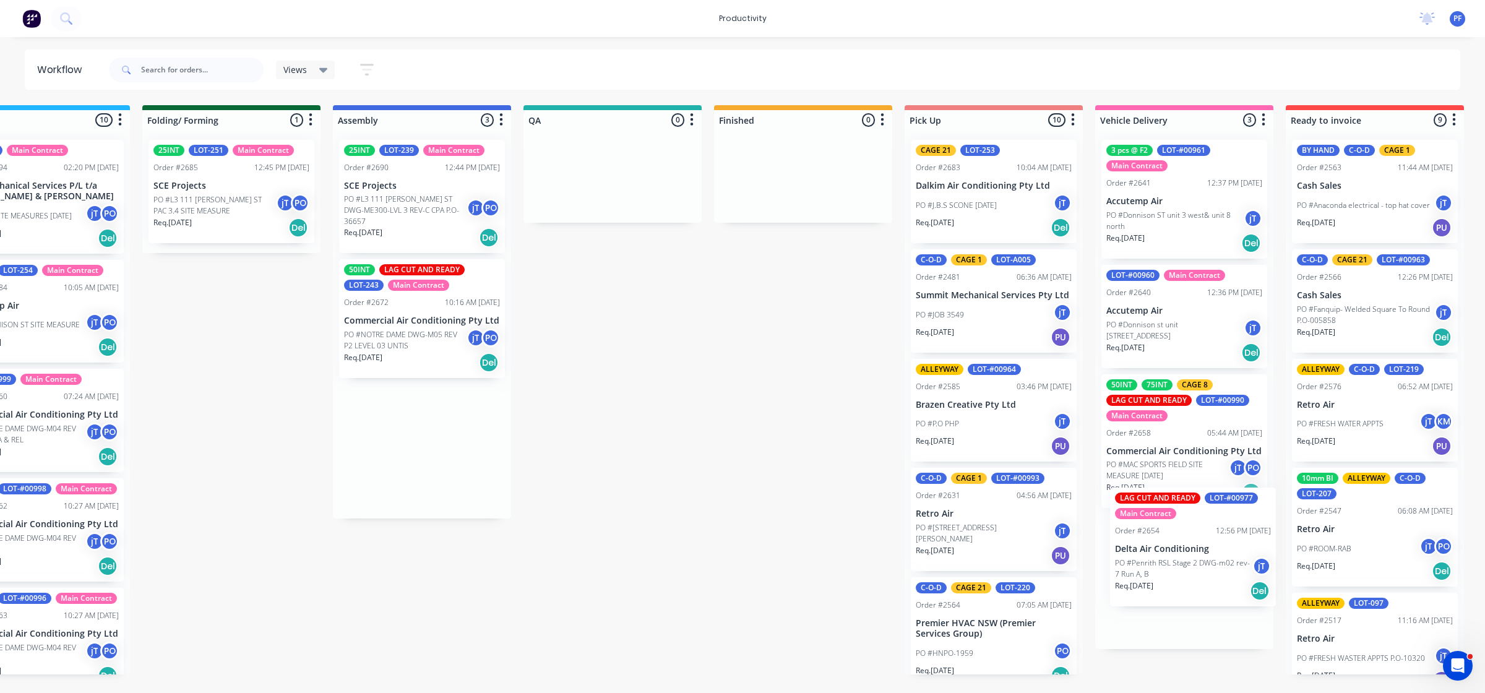
drag, startPoint x: 428, startPoint y: 208, endPoint x: 1157, endPoint y: 576, distance: 817.3
click at [1156, 576] on div "Submitted 32 Order #240 06:57 AM 27/09/24 Retro Air PO #Freshwater Apts PO Req.…" at bounding box center [555, 389] width 2423 height 569
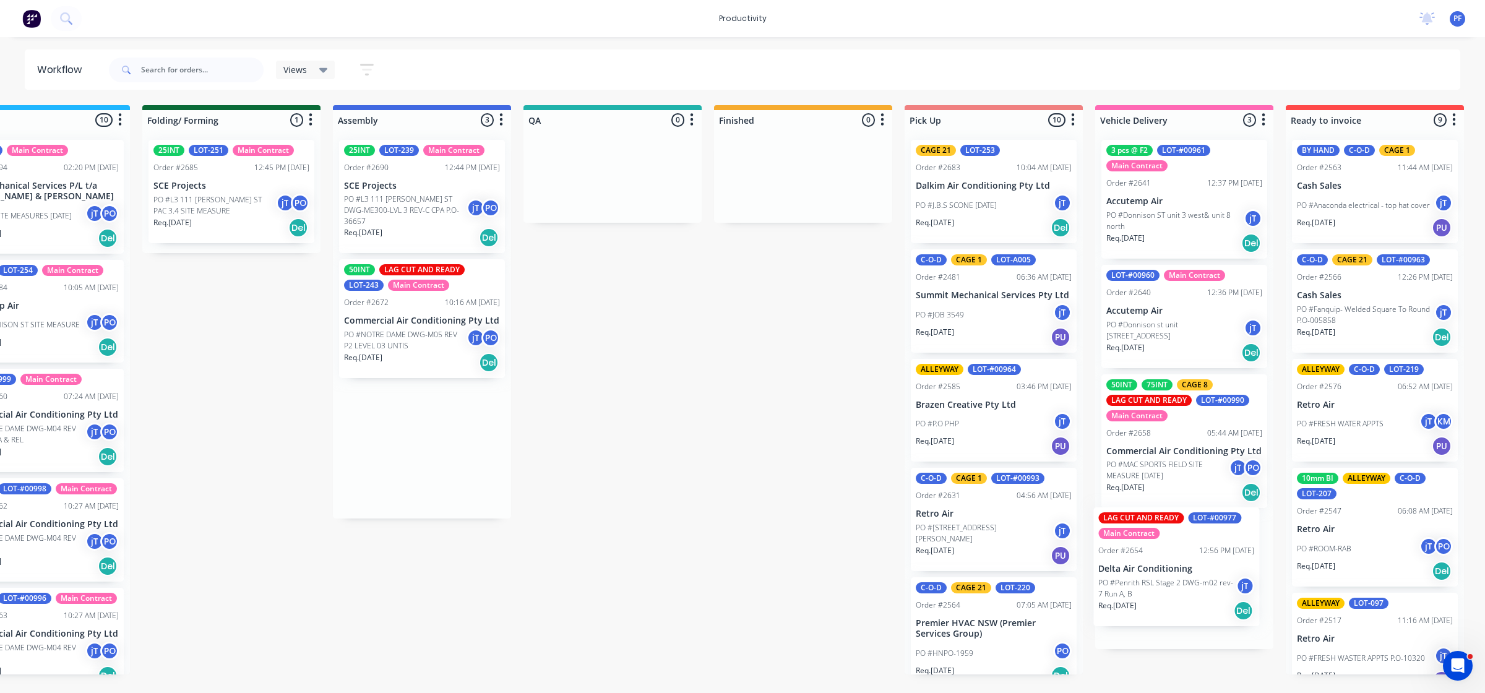
scroll to position [0, 654]
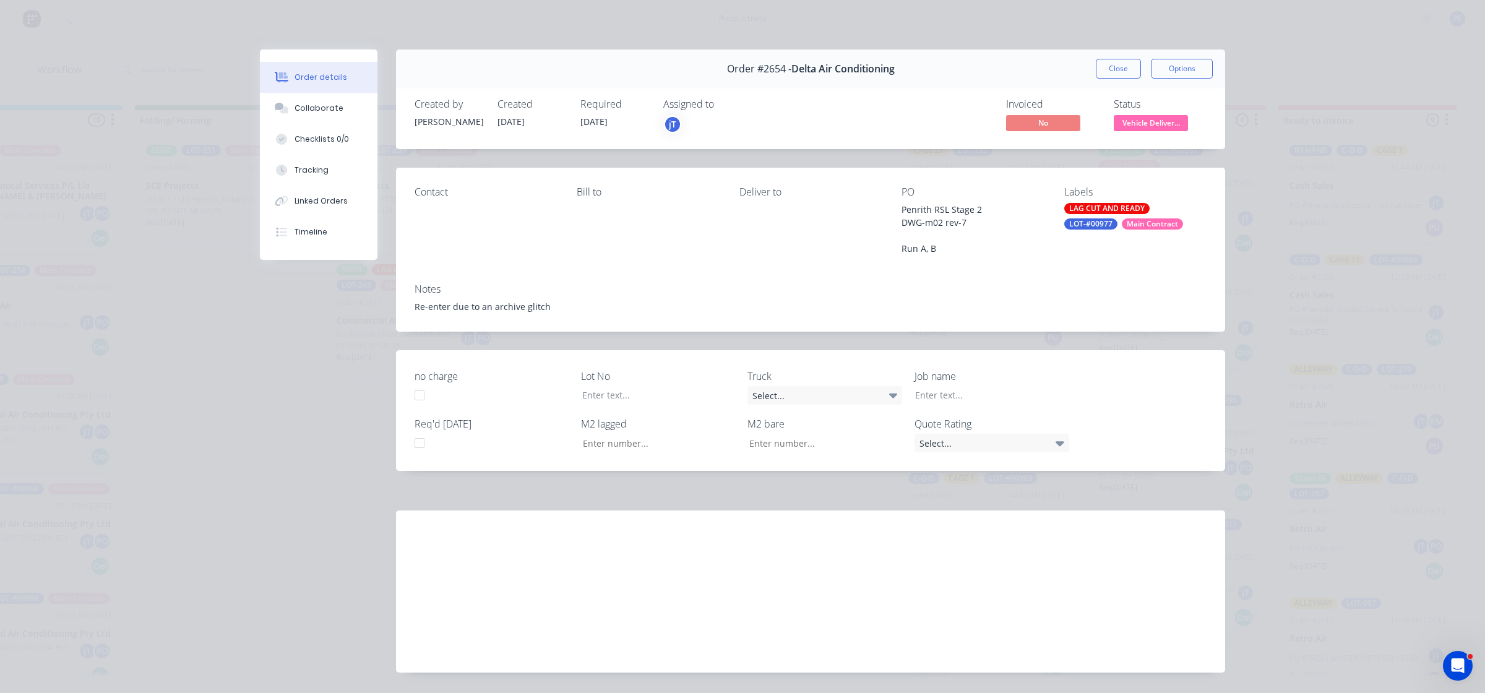
drag, startPoint x: 1124, startPoint y: 205, endPoint x: 1139, endPoint y: 230, distance: 29.7
click at [1126, 206] on div "LAG CUT AND READY" at bounding box center [1107, 208] width 85 height 11
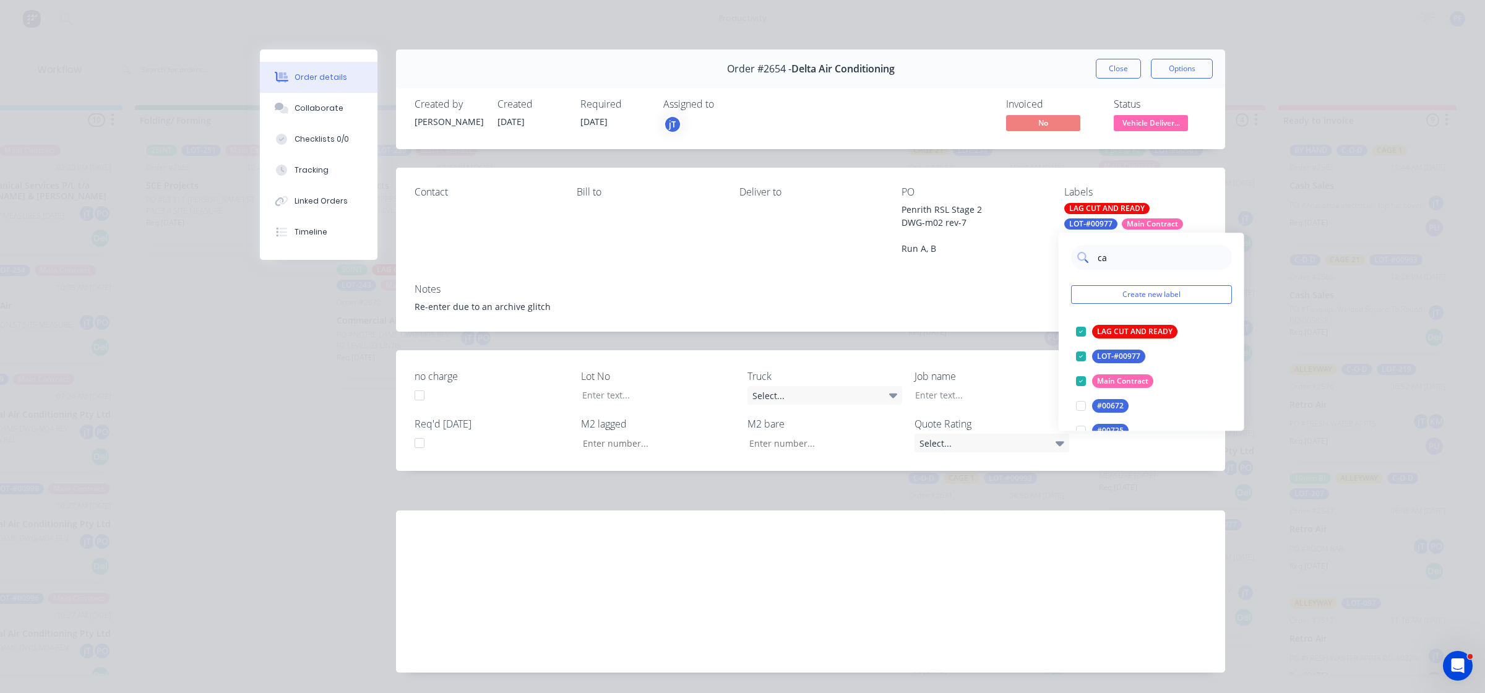
type input "car"
click at [1082, 339] on div at bounding box center [1081, 331] width 25 height 25
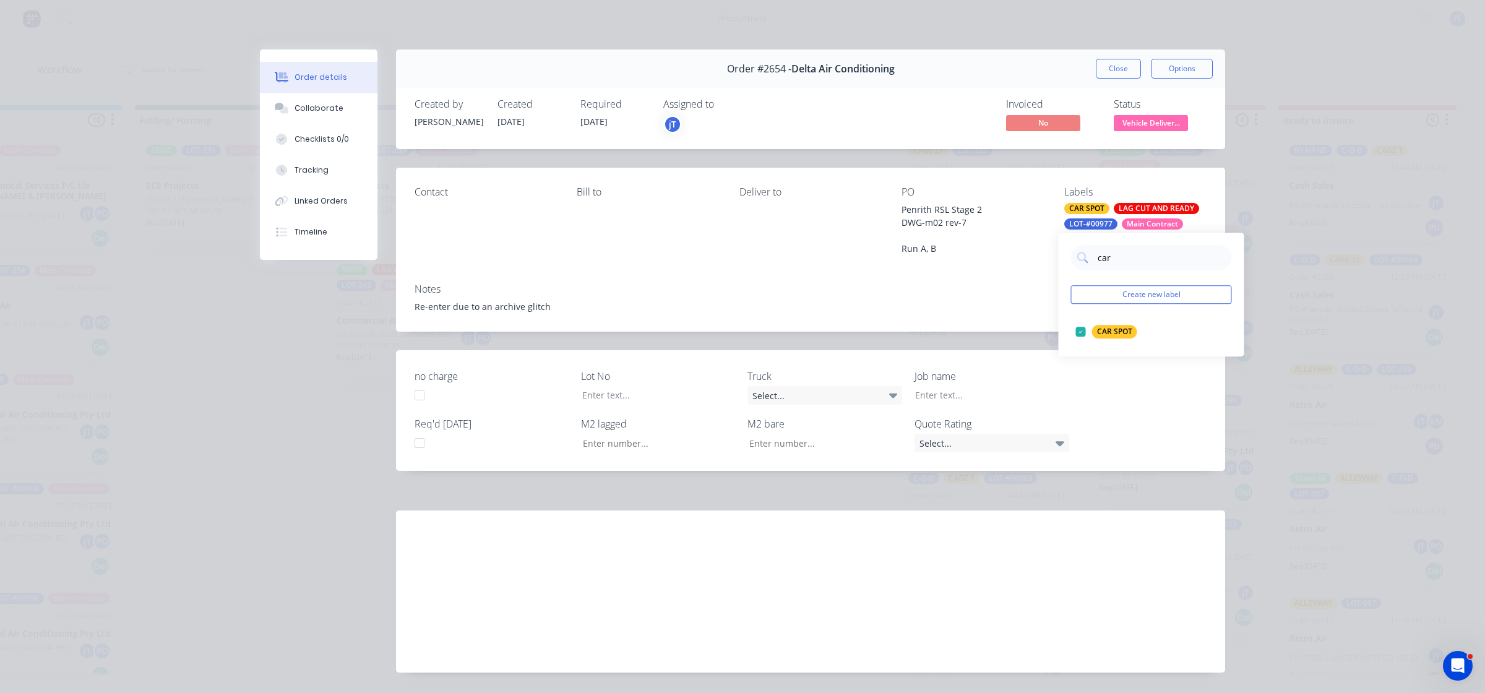
drag, startPoint x: 848, startPoint y: 251, endPoint x: 857, endPoint y: 249, distance: 9.6
click at [857, 249] on div "Deliver to" at bounding box center [811, 220] width 142 height 69
click at [1109, 71] on button "Close" at bounding box center [1118, 69] width 45 height 20
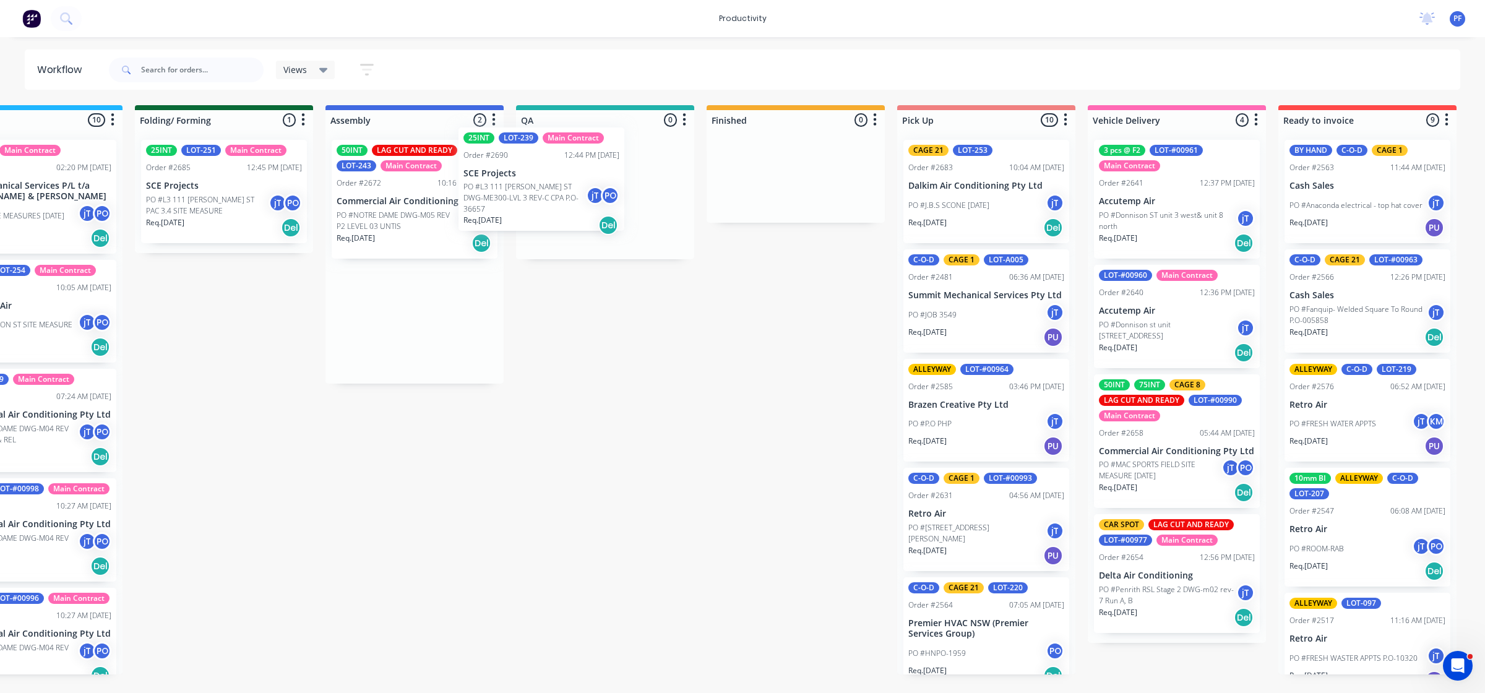
drag, startPoint x: 387, startPoint y: 217, endPoint x: 555, endPoint y: 194, distance: 169.3
click at [555, 195] on div "Submitted 32 Order #240 06:57 AM 27/09/24 Retro Air PO #Freshwater Apts PO Req.…" at bounding box center [548, 389] width 2423 height 569
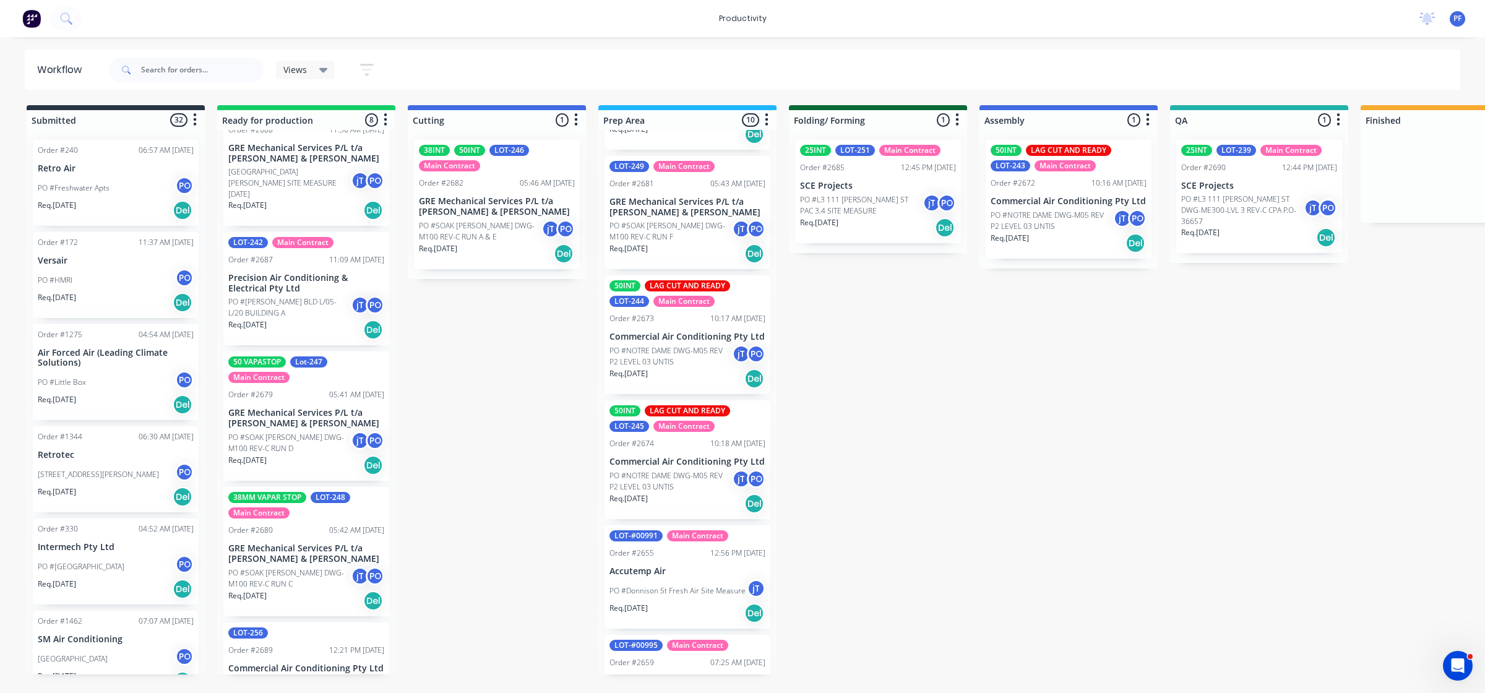
scroll to position [387, 0]
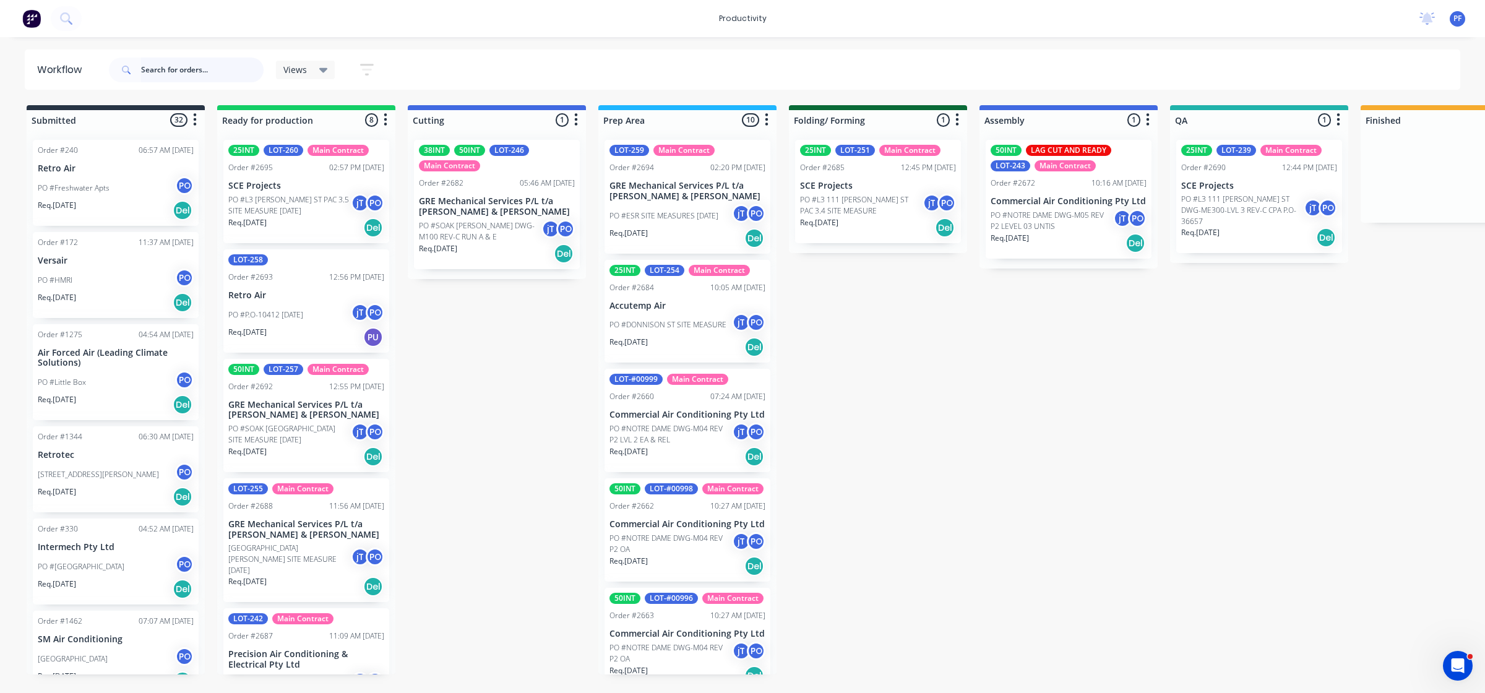
click at [251, 61] on input "text" at bounding box center [202, 70] width 123 height 25
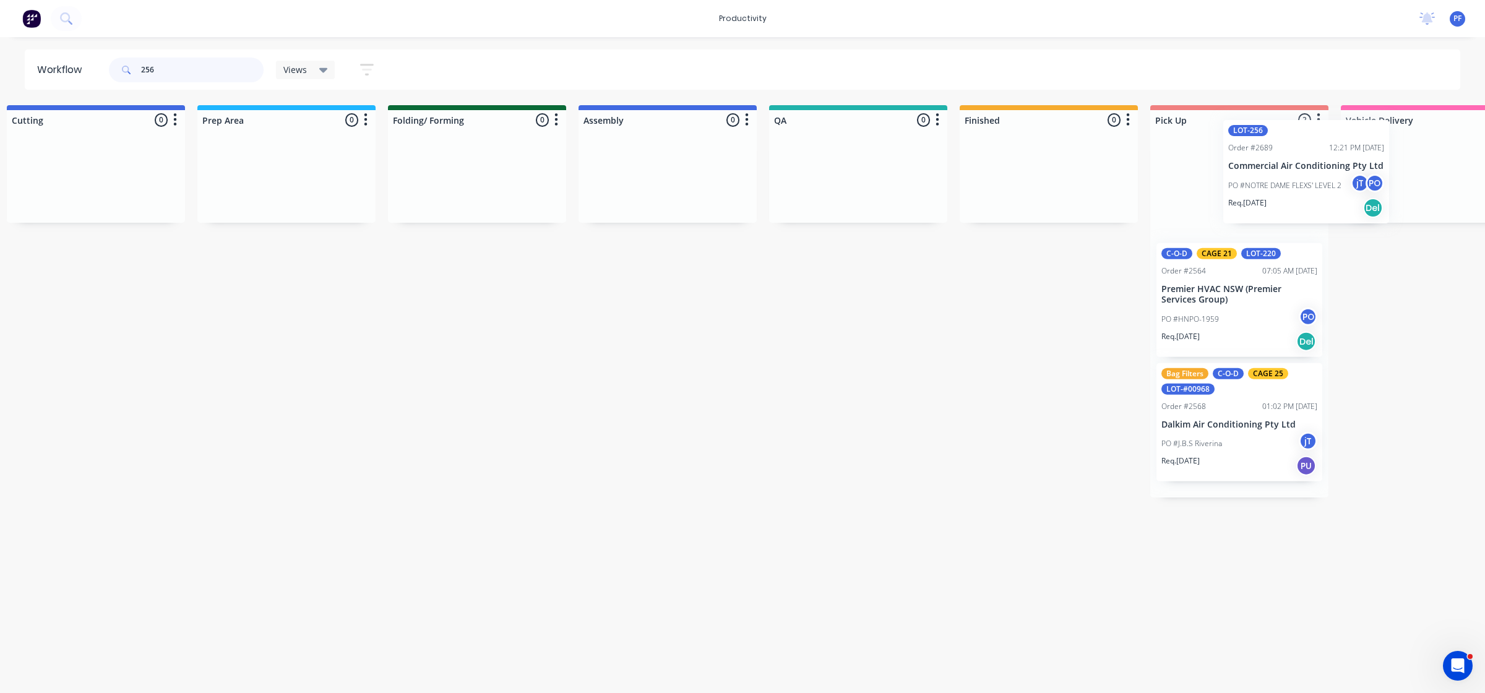
scroll to position [0, 412]
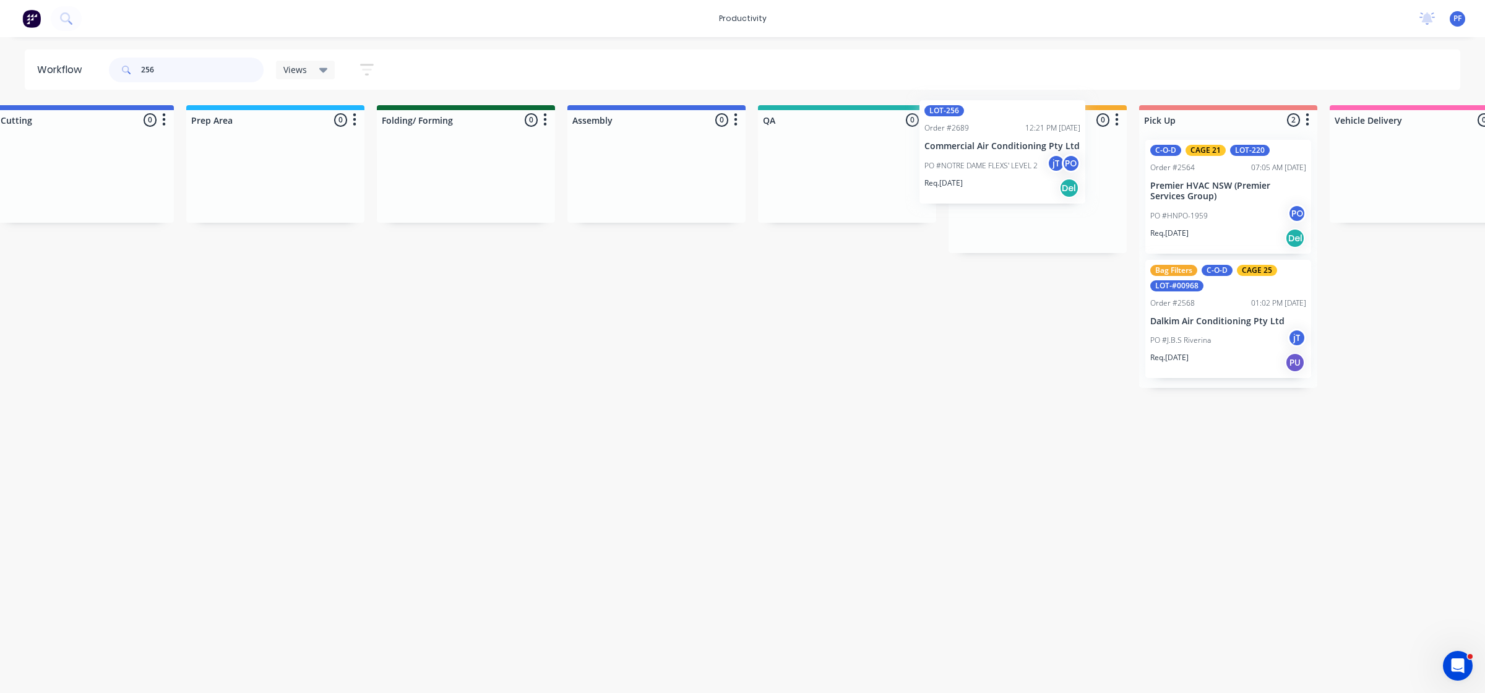
drag, startPoint x: 263, startPoint y: 221, endPoint x: 970, endPoint y: 184, distance: 708.3
click at [969, 181] on div "Submitted 0 Ready for production 1 LOT-256 Order #2689 12:21 PM [DATE] Commerci…" at bounding box center [790, 246] width 2423 height 283
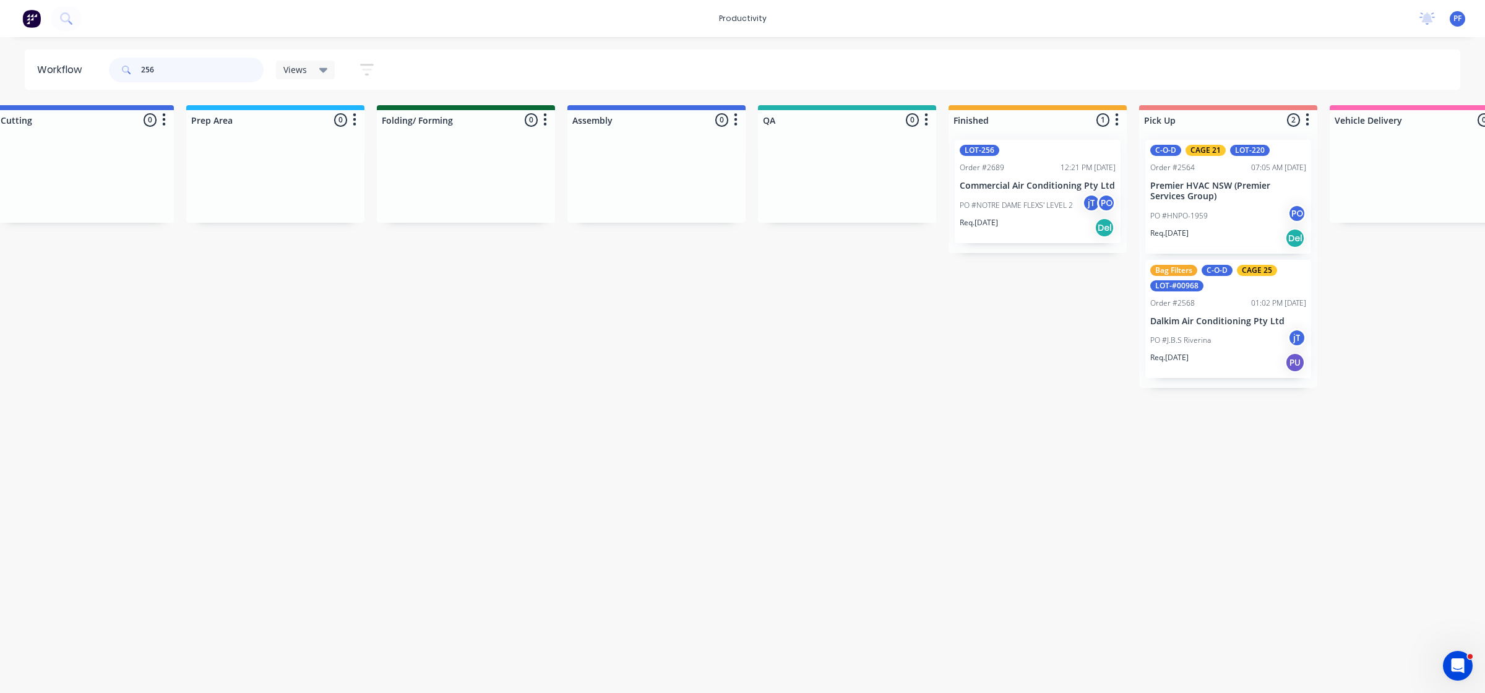
type input "256"
click at [1009, 220] on div "Req. [DATE] Del" at bounding box center [1038, 227] width 156 height 21
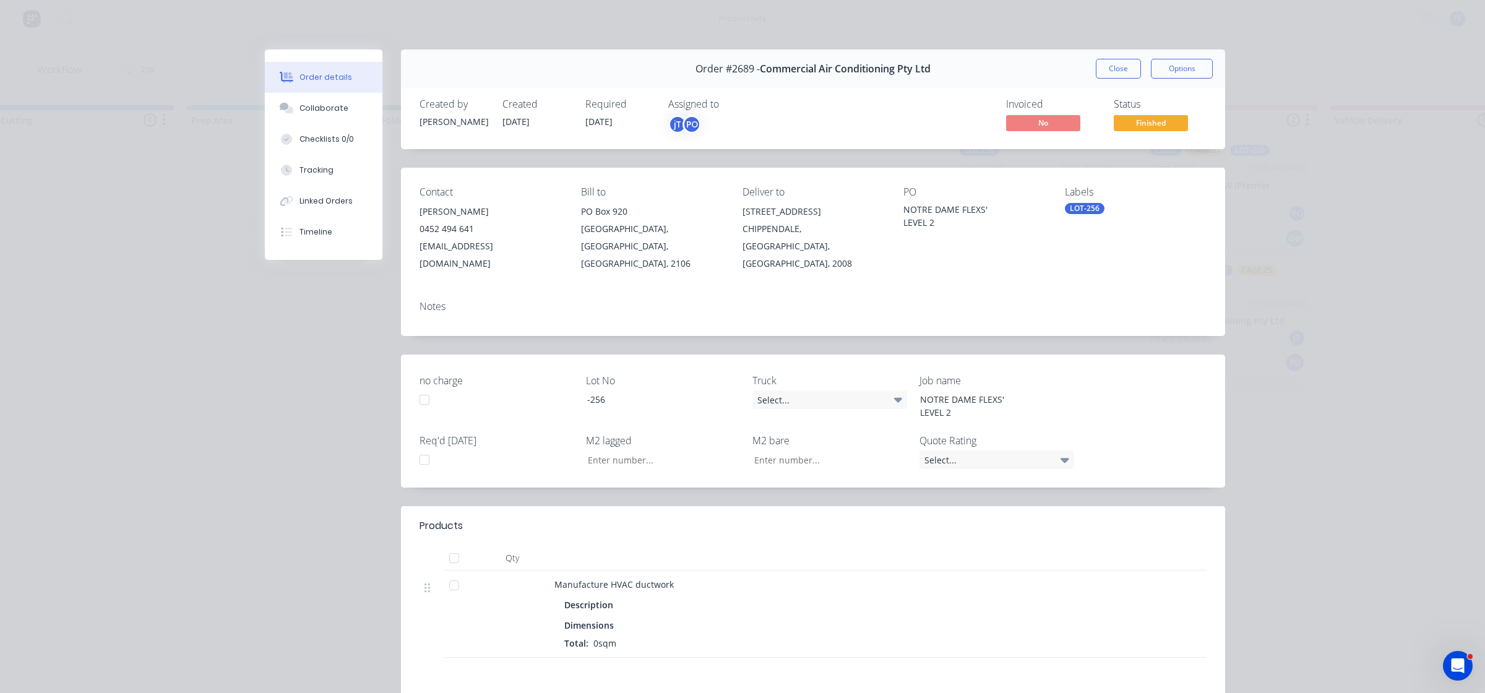
drag, startPoint x: 1077, startPoint y: 211, endPoint x: 1063, endPoint y: 246, distance: 38.0
click at [1065, 248] on div "Labels LOT-256" at bounding box center [1136, 229] width 142 height 86
drag, startPoint x: 1081, startPoint y: 212, endPoint x: 1053, endPoint y: 214, distance: 27.9
click at [1029, 235] on div "PO NOTRE DAME FLEXS' LEVEL 2" at bounding box center [975, 229] width 142 height 86
click at [1065, 211] on div "LOT-256" at bounding box center [1085, 208] width 40 height 11
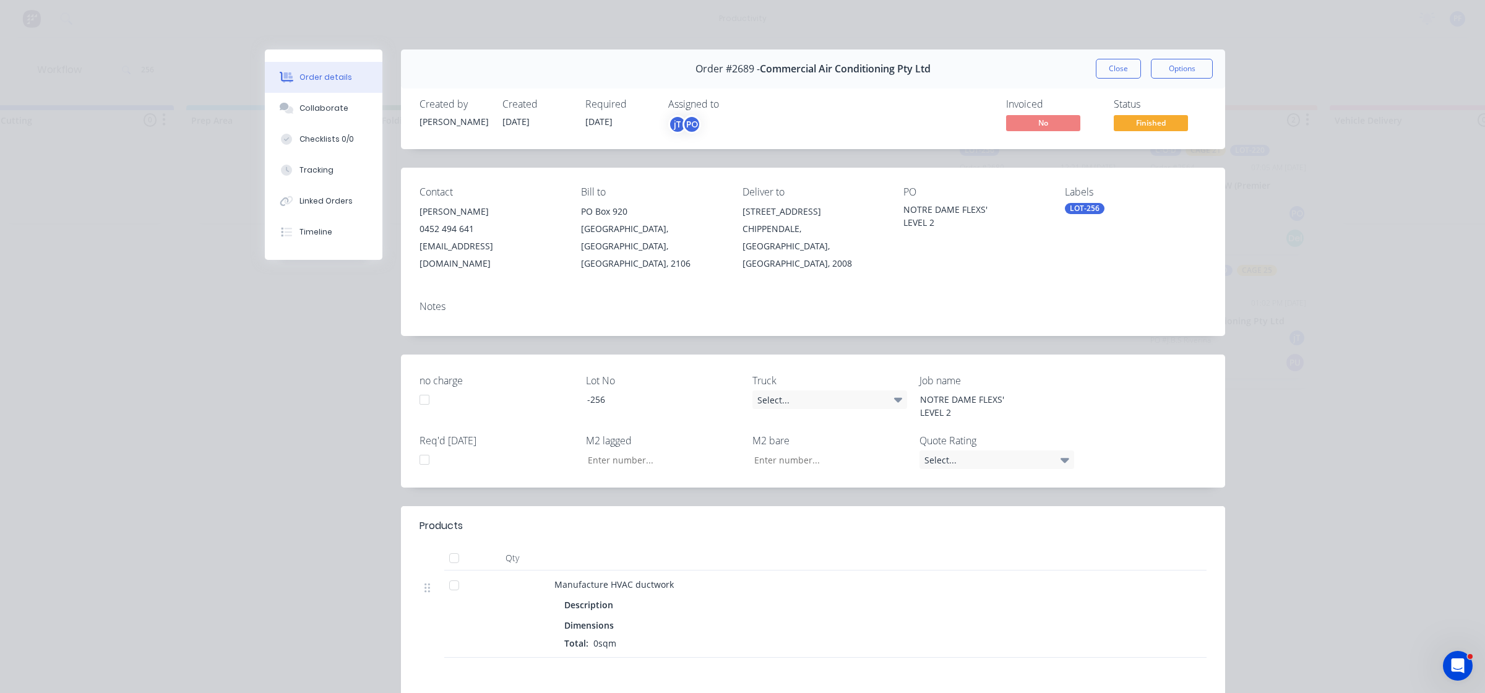
click at [1068, 211] on div "LOT-256" at bounding box center [1085, 208] width 40 height 11
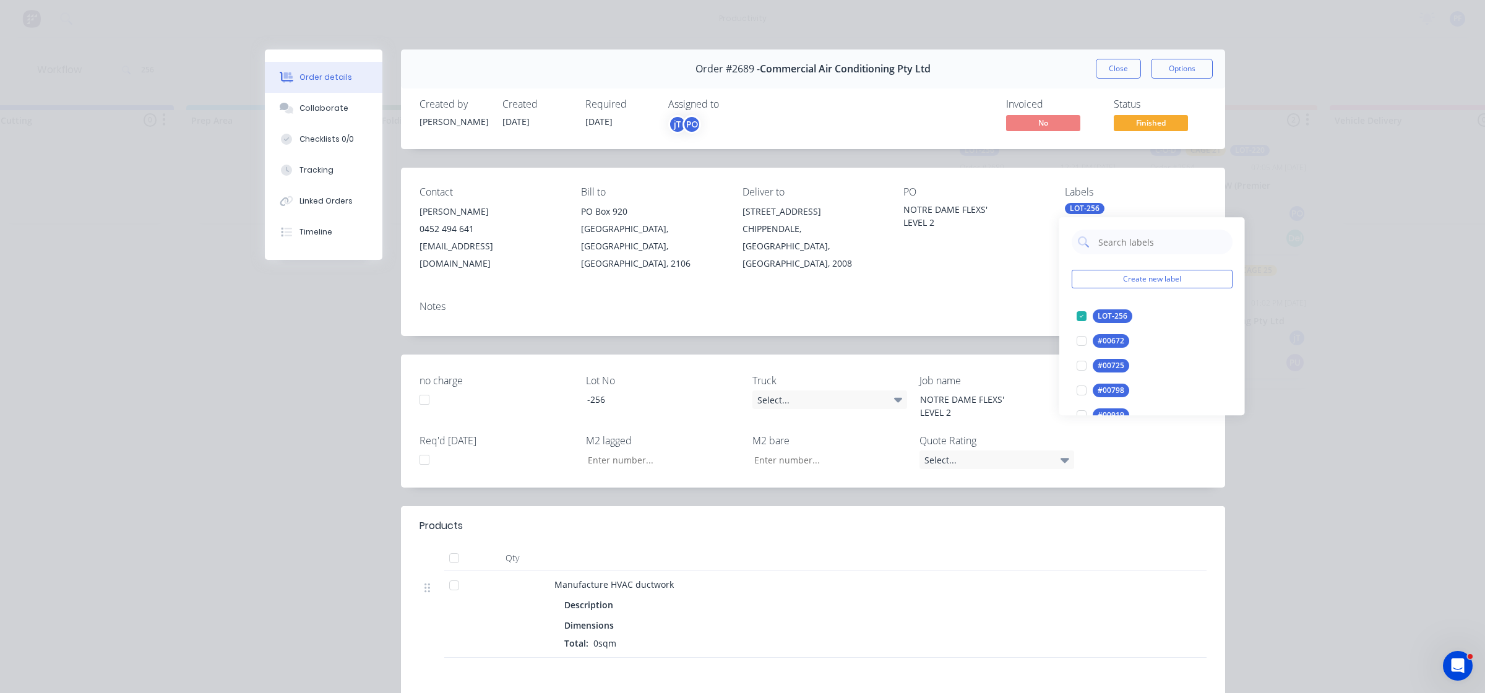
drag, startPoint x: 1068, startPoint y: 211, endPoint x: 1125, endPoint y: 245, distance: 66.9
click at [1115, 241] on input "text" at bounding box center [1161, 242] width 129 height 25
click at [1119, 242] on input "text" at bounding box center [1161, 242] width 129 height 25
type input "cage 31"
click at [1084, 321] on div at bounding box center [1081, 316] width 25 height 25
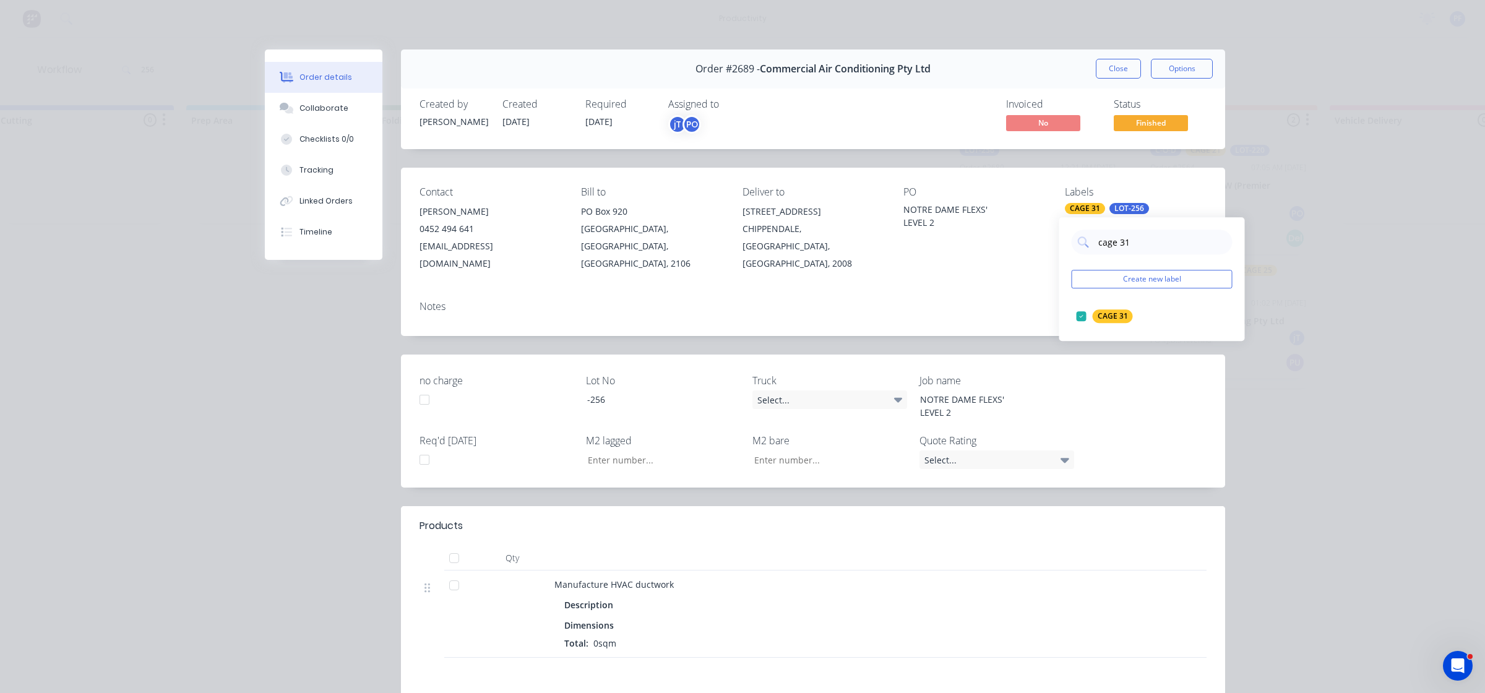
click at [1009, 301] on div "Notes" at bounding box center [813, 307] width 787 height 12
click at [1117, 72] on button "Close" at bounding box center [1118, 69] width 45 height 20
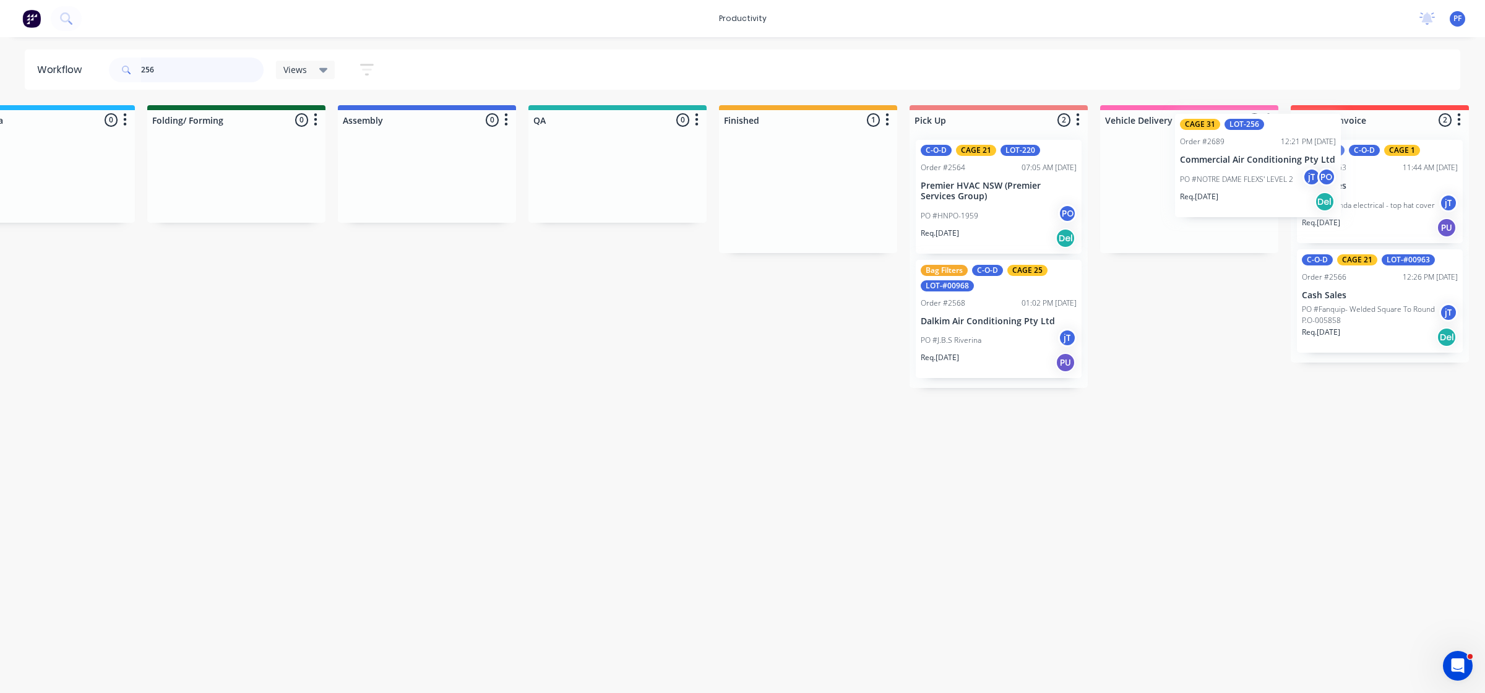
drag, startPoint x: 1004, startPoint y: 209, endPoint x: 1183, endPoint y: 184, distance: 179.9
click at [1183, 184] on div "Submitted 0 Ready for production 0 Cutting 0 Prep Area 0 Folding/ Forming 0 Ass…" at bounding box center [560, 246] width 2423 height 283
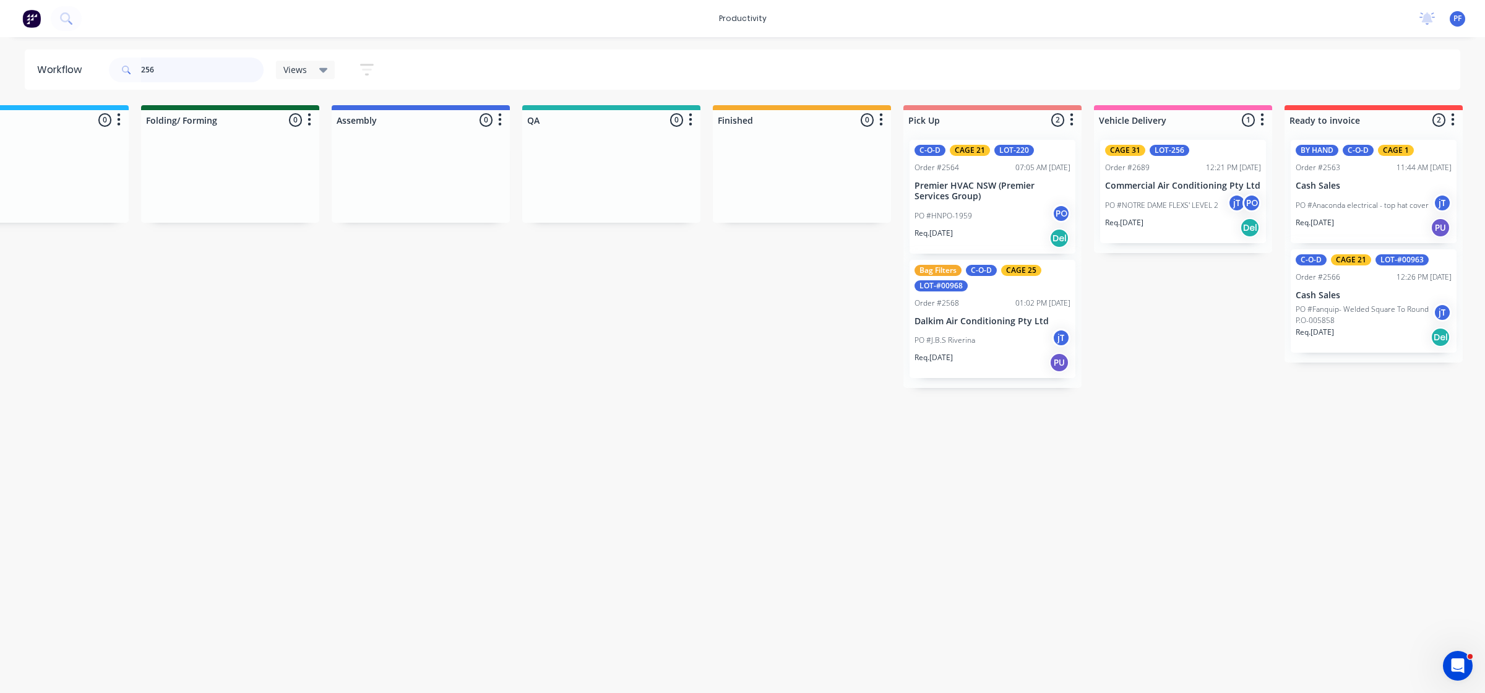
click at [9, 69] on div "Workflow 256 Views Save new view None (Default) edit Assembly edit Dispatch edi…" at bounding box center [742, 70] width 1485 height 40
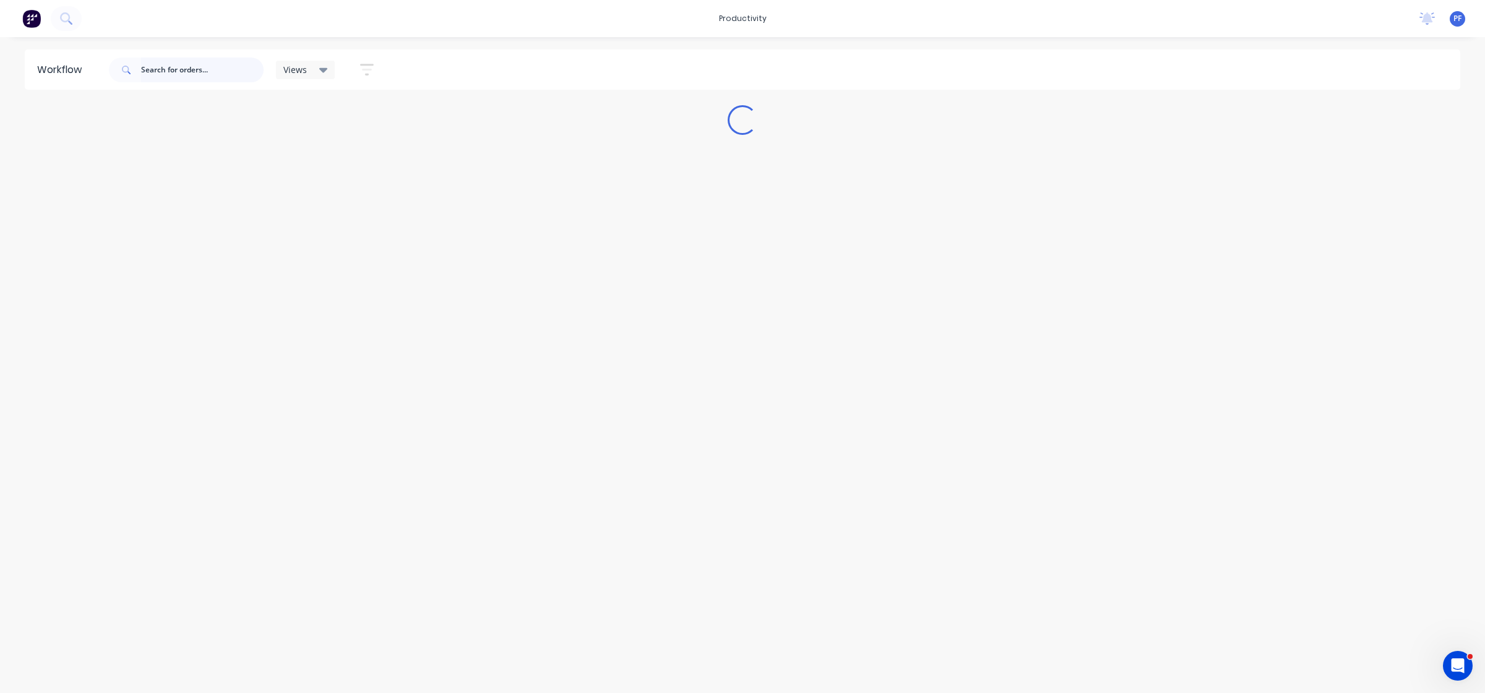
scroll to position [0, 0]
